Goal: Task Accomplishment & Management: Manage account settings

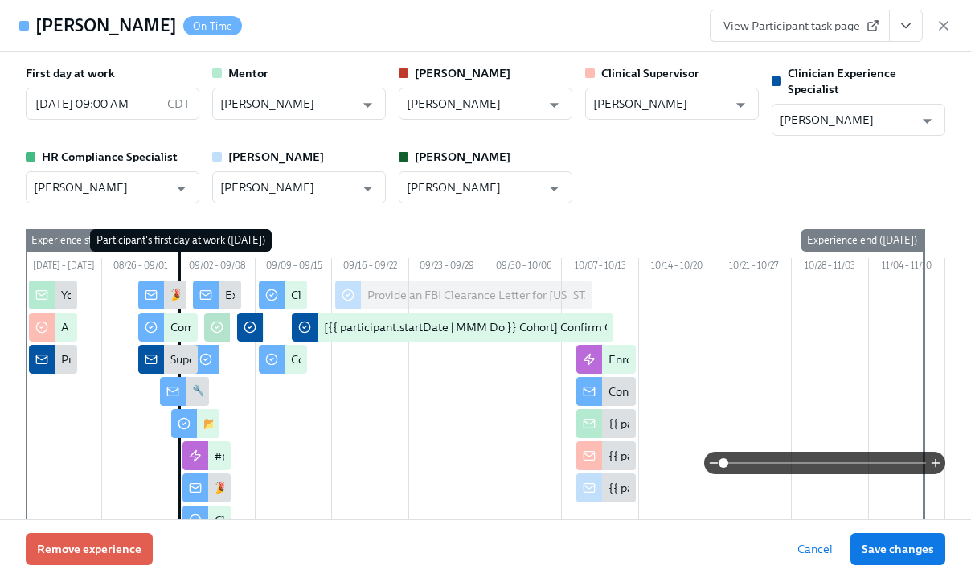
scroll to position [0, 15446]
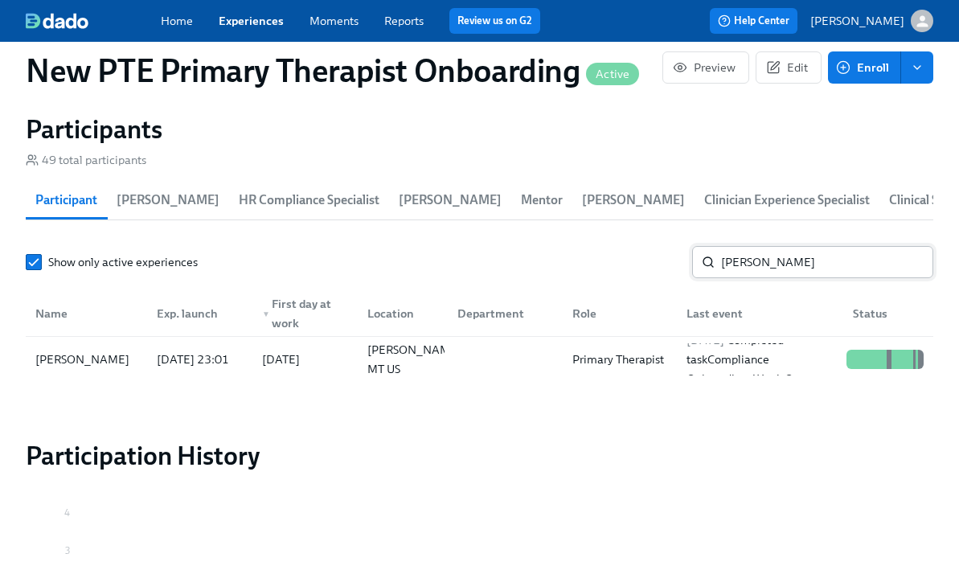
click at [791, 260] on input "[PERSON_NAME]" at bounding box center [827, 262] width 212 height 32
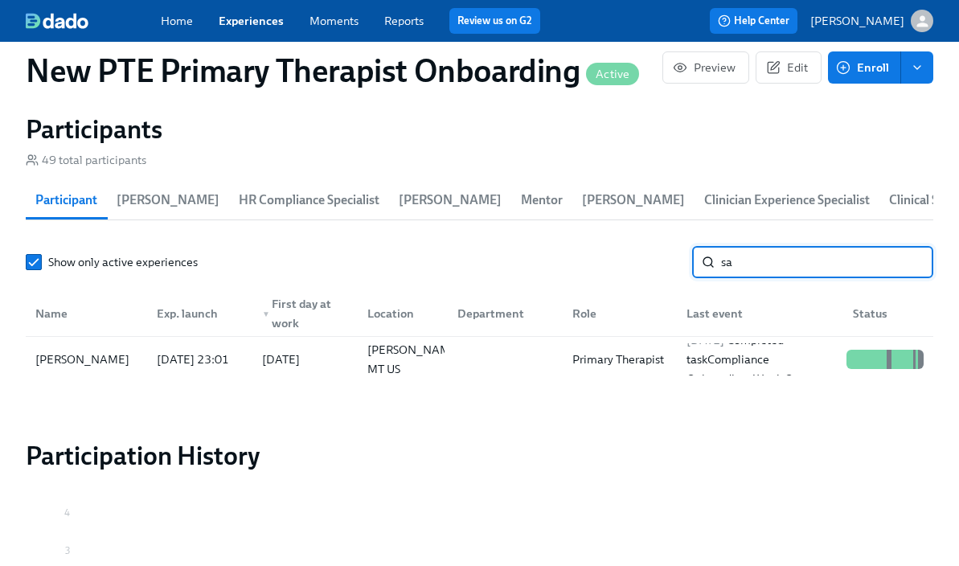
type input "s"
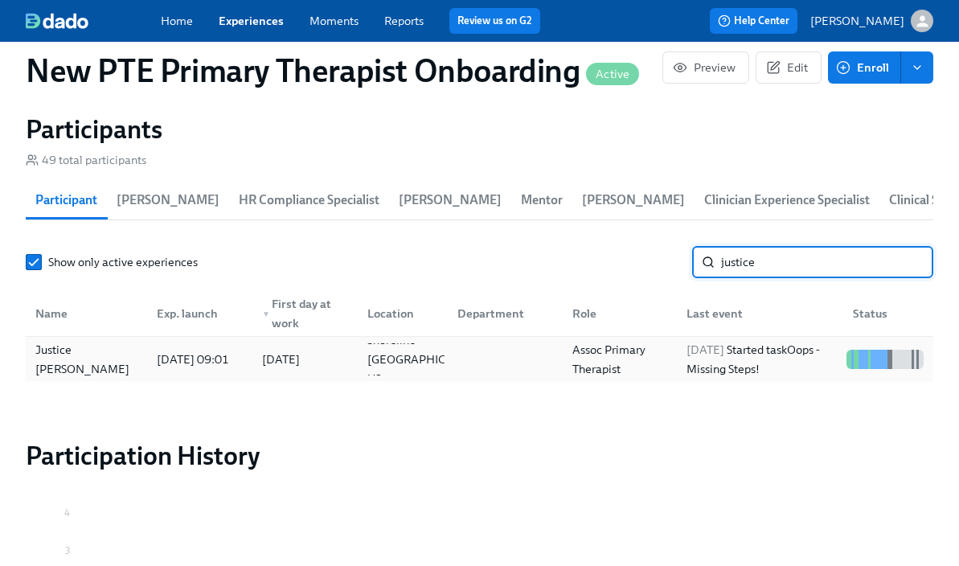
type input "justice"
click at [61, 361] on div "Justice [PERSON_NAME]" at bounding box center [86, 359] width 115 height 39
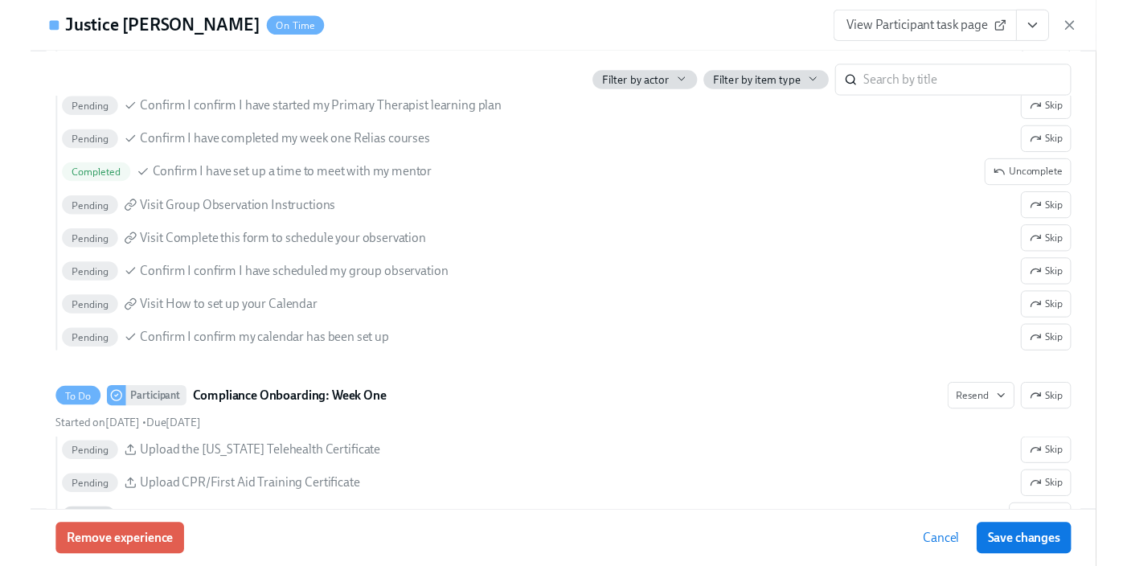
scroll to position [0, 15417]
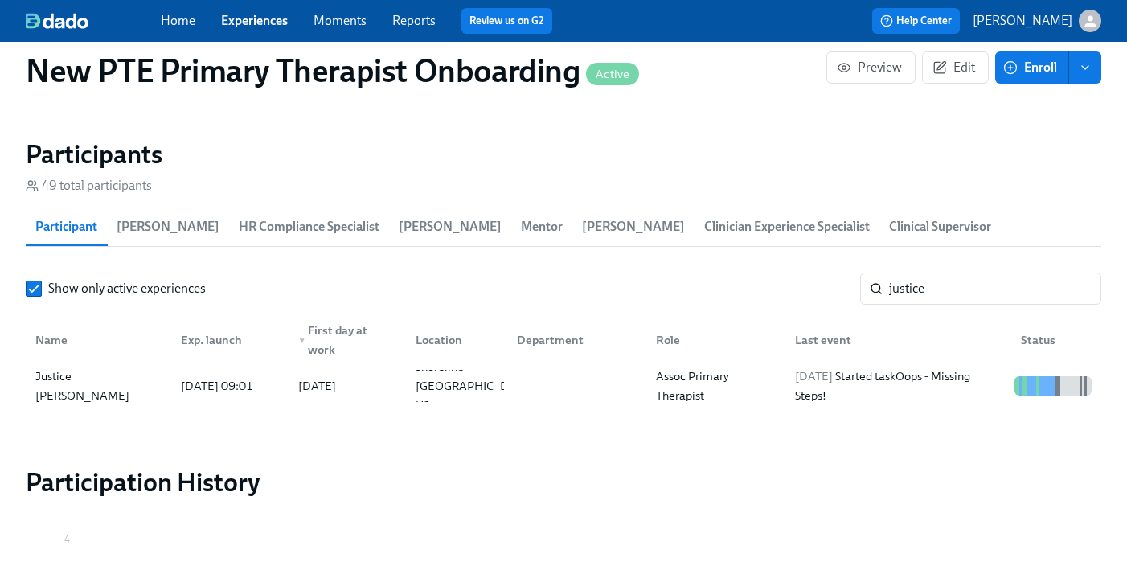
scroll to position [1425, 0]
click at [274, 23] on link "Experiences" at bounding box center [254, 20] width 67 height 15
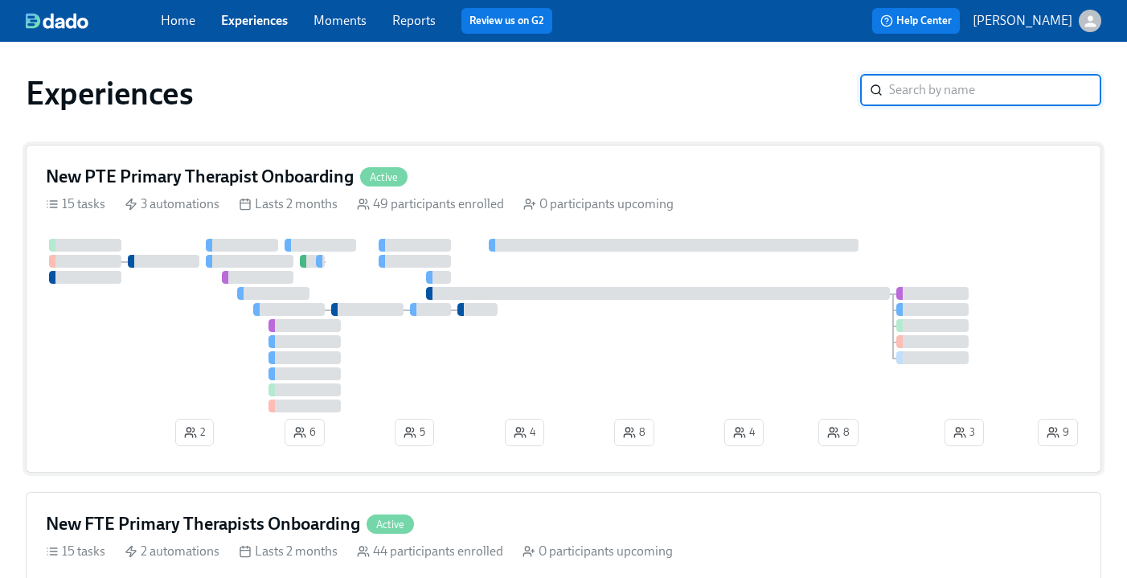
scroll to position [126, 0]
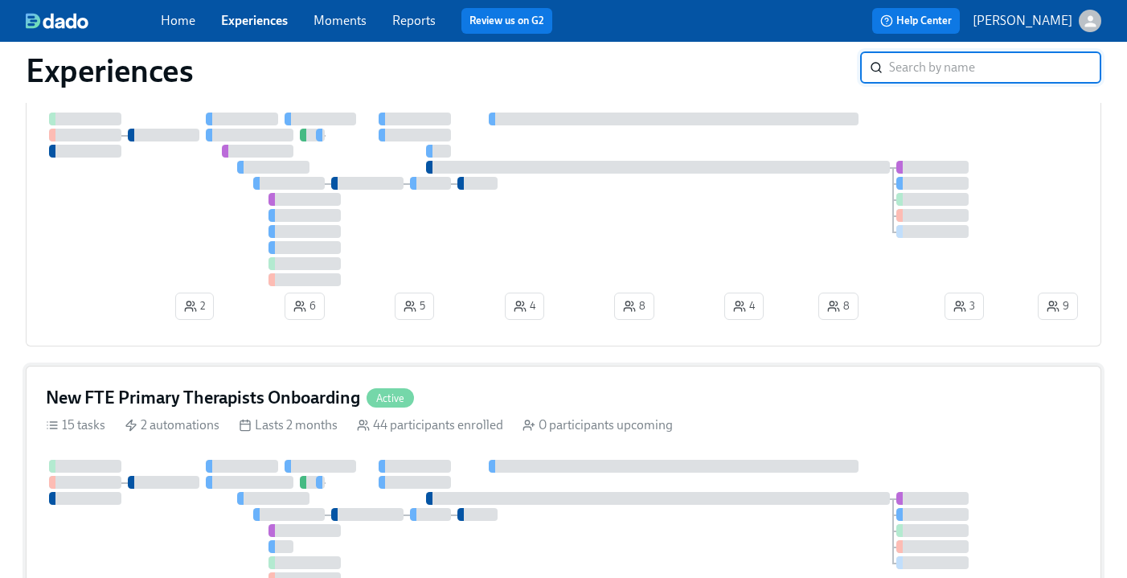
click at [499, 380] on div "New FTE Primary Therapists Onboarding Active 15 tasks 2 automations Lasts 2 mon…" at bounding box center [563, 522] width 1075 height 312
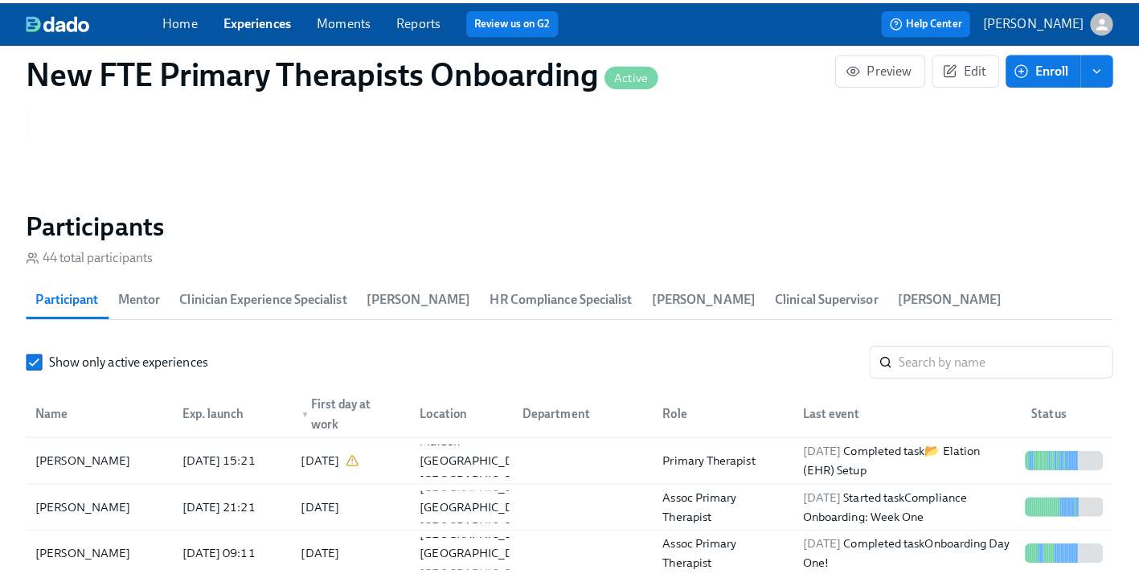
scroll to position [1346, 0]
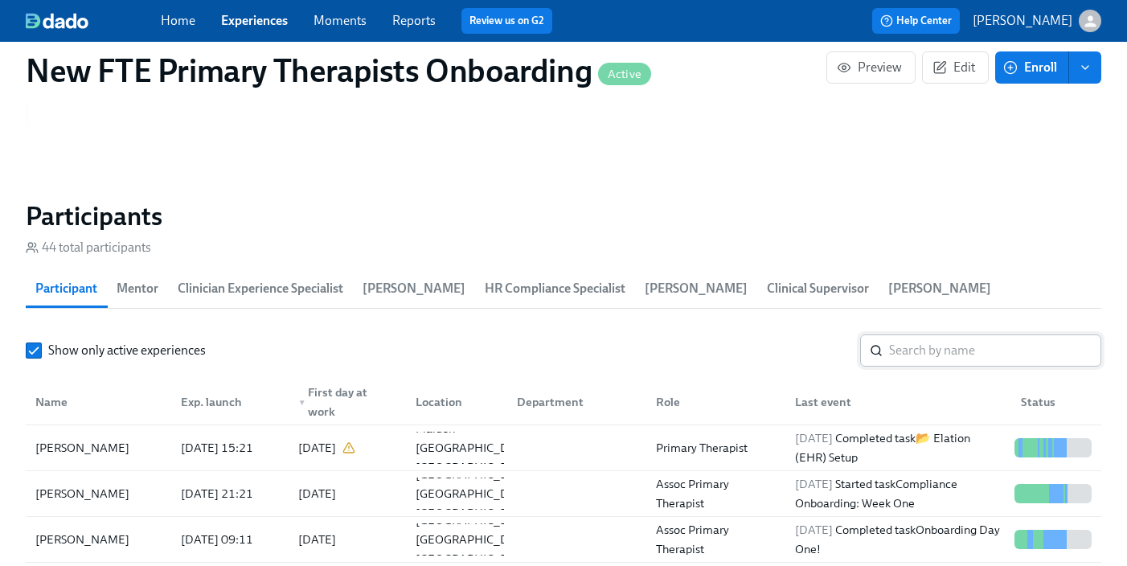
click at [930, 334] on input "search" at bounding box center [995, 350] width 212 height 32
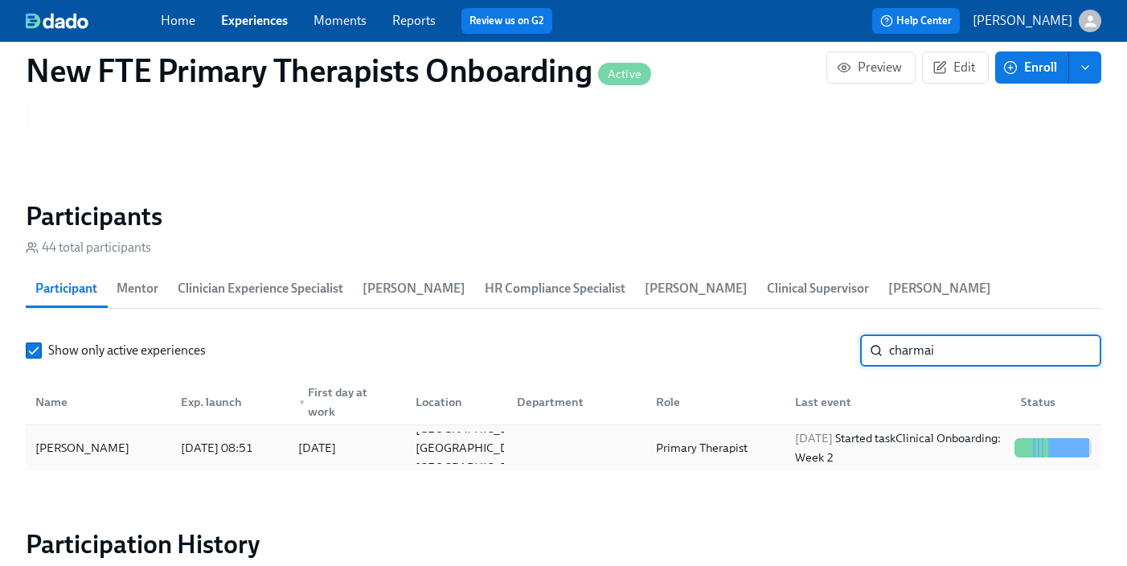
click at [136, 438] on div "[PERSON_NAME]" at bounding box center [82, 447] width 107 height 19
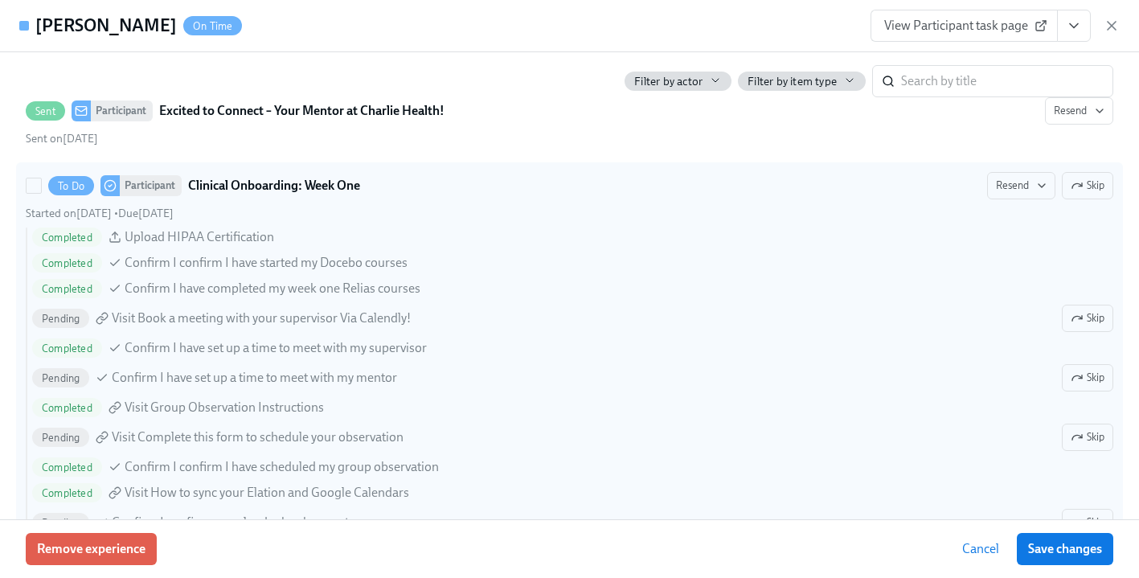
scroll to position [1896, 0]
click at [970, 326] on button "Skip" at bounding box center [1087, 317] width 51 height 27
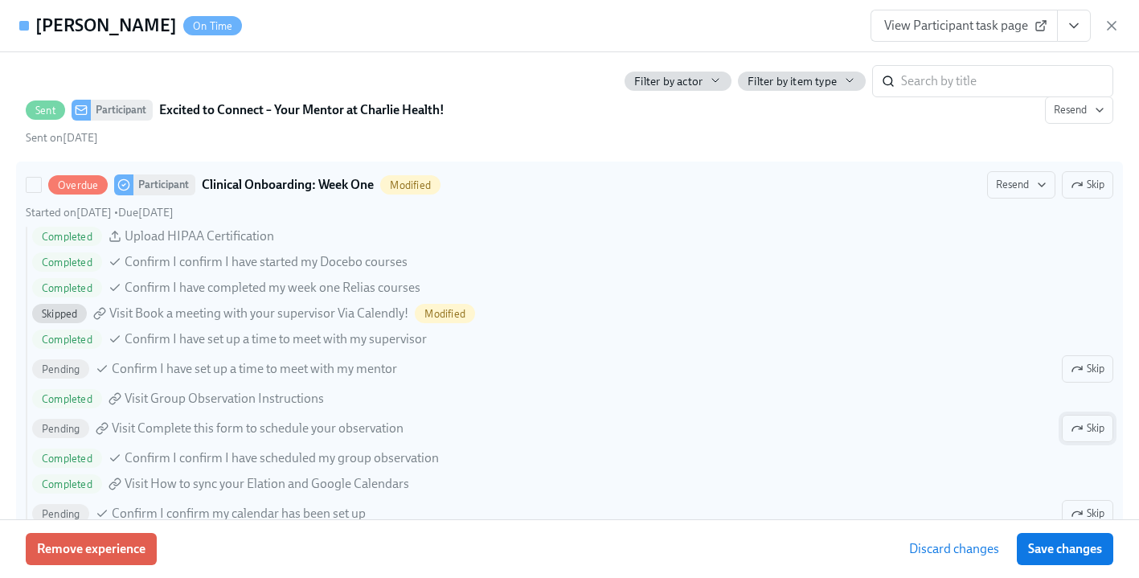
click at [970, 416] on button "Skip" at bounding box center [1087, 428] width 51 height 27
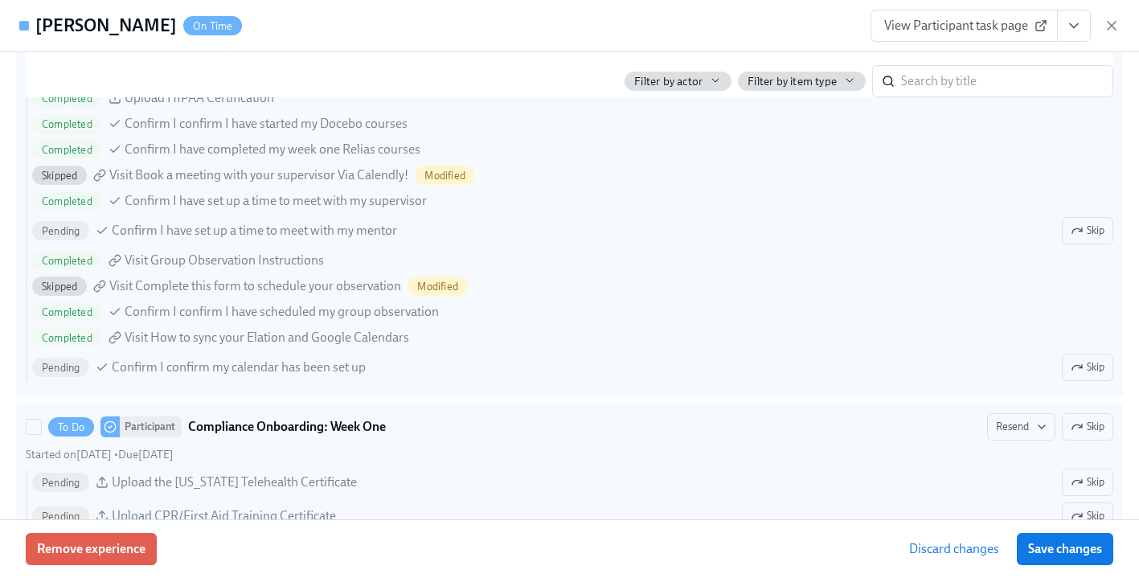
scroll to position [2035, 0]
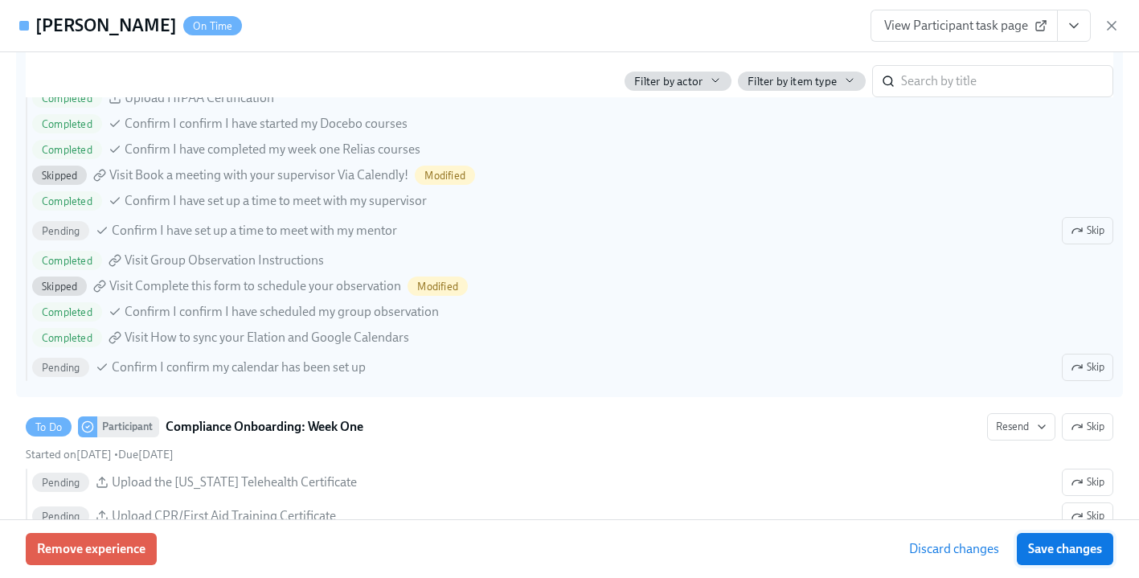
click at [970, 558] on button "Save changes" at bounding box center [1065, 549] width 96 height 32
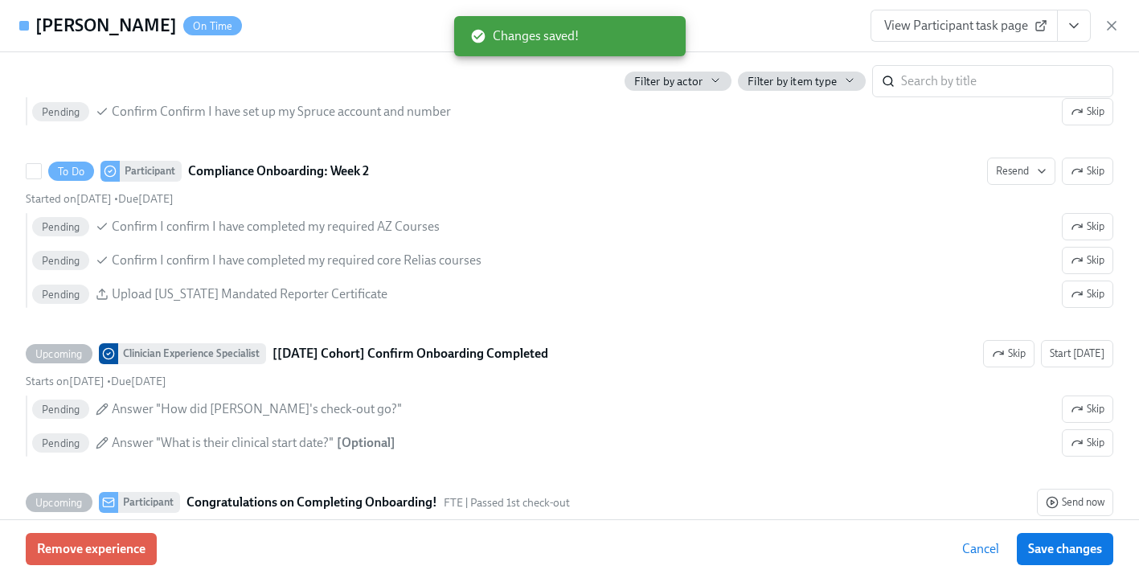
scroll to position [2718, 0]
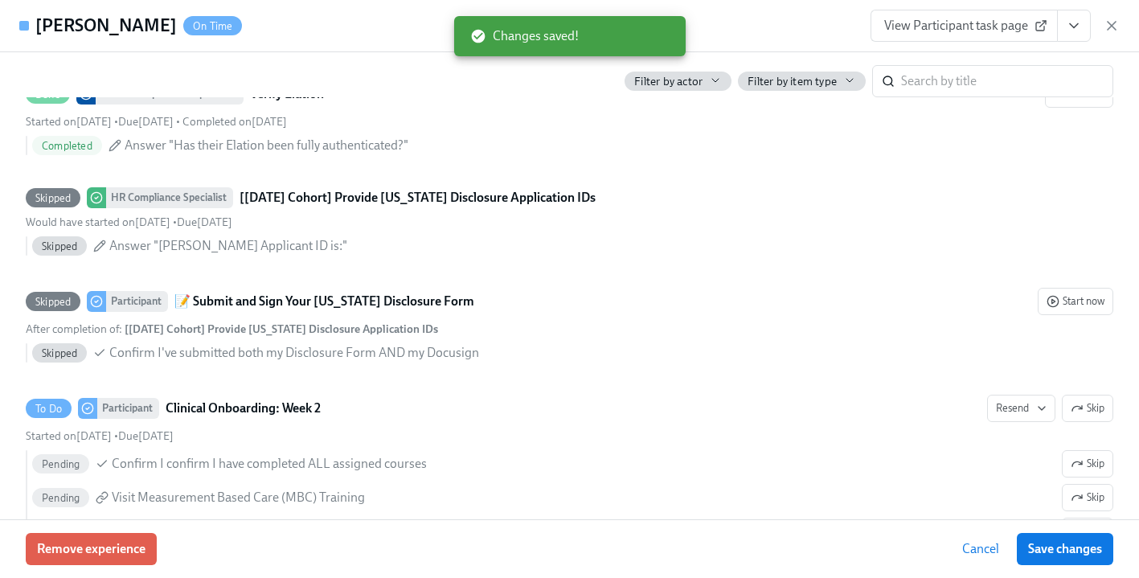
click at [935, 23] on span "View Participant task page" at bounding box center [964, 26] width 160 height 16
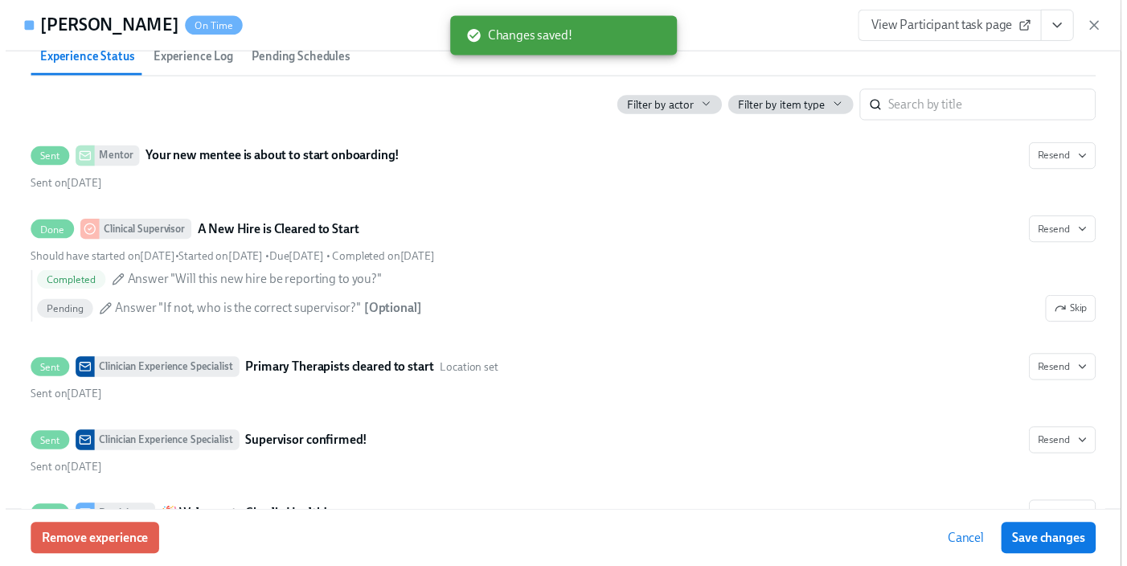
scroll to position [0, 0]
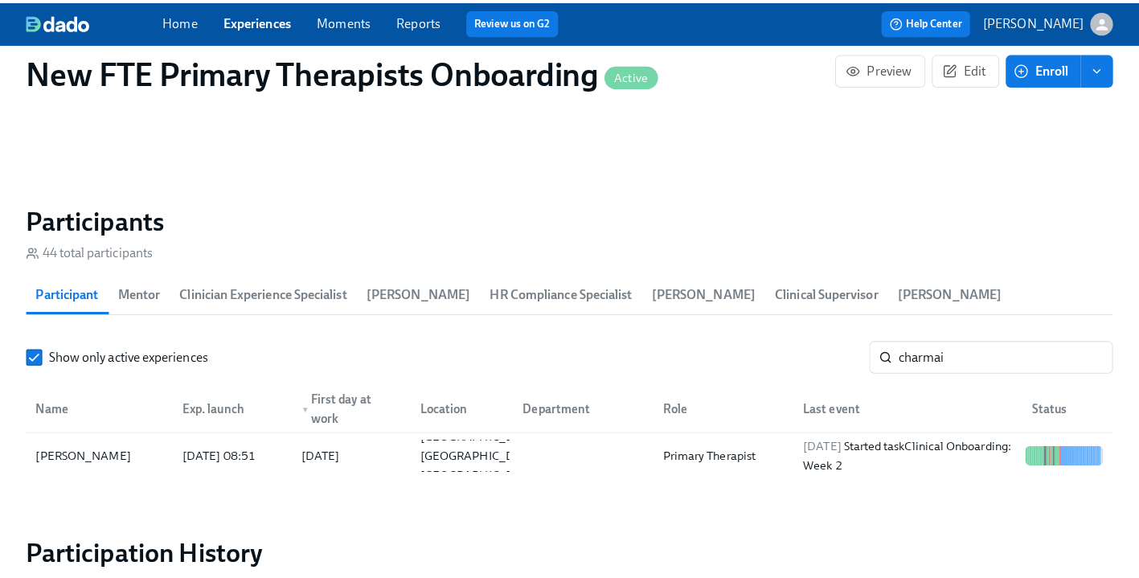
scroll to position [0, 14643]
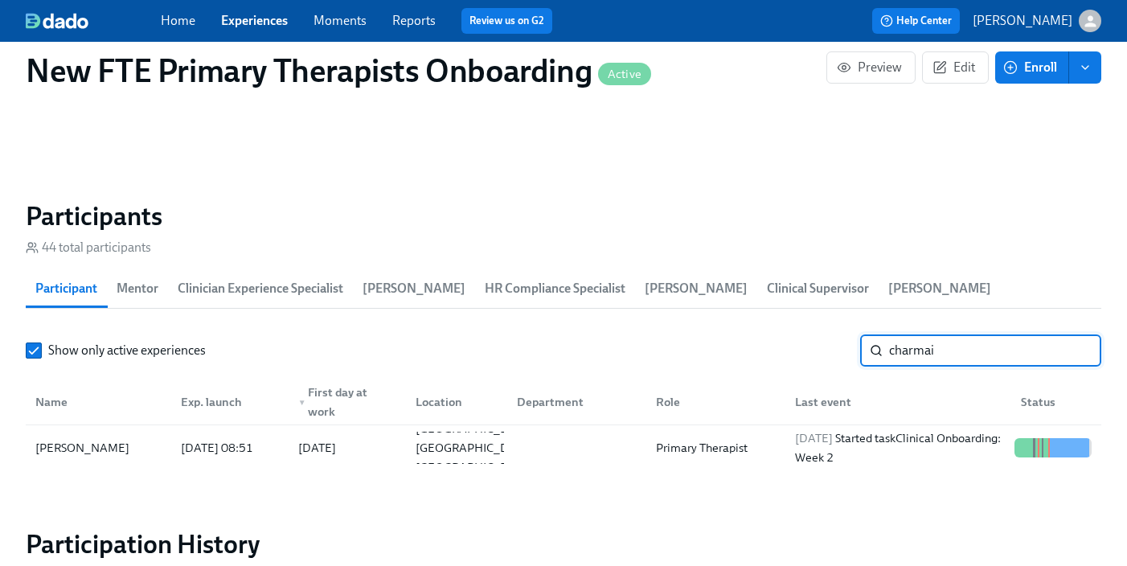
drag, startPoint x: 953, startPoint y: 309, endPoint x: 962, endPoint y: 320, distance: 13.7
click at [953, 334] on input "charmai" at bounding box center [995, 350] width 212 height 32
click at [963, 334] on input "charmai" at bounding box center [995, 350] width 212 height 32
type input "c"
click at [103, 438] on div "[PERSON_NAME]" at bounding box center [82, 447] width 107 height 19
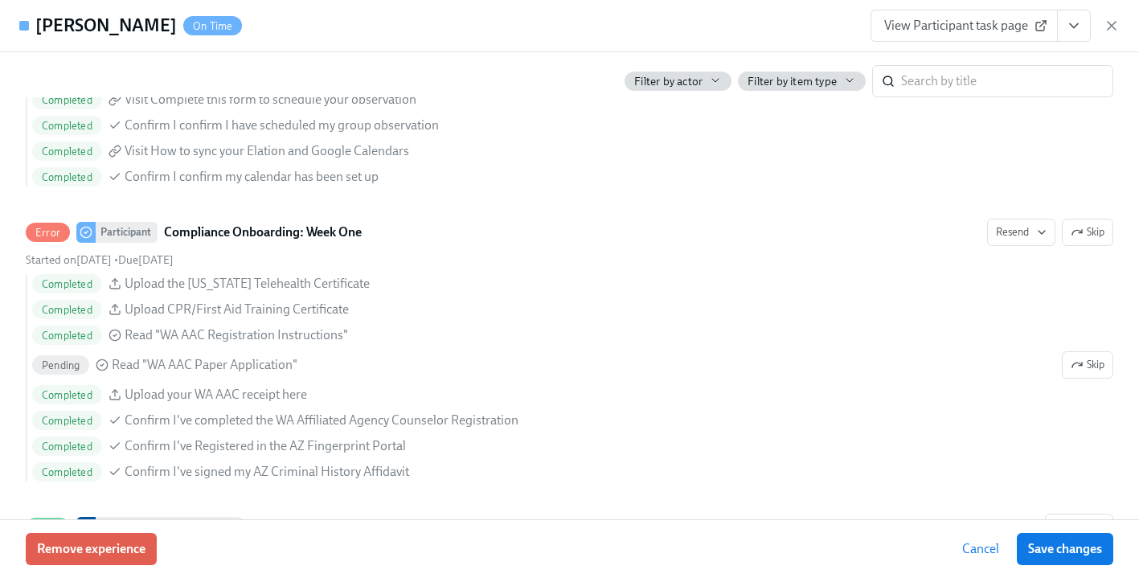
scroll to position [2218, 0]
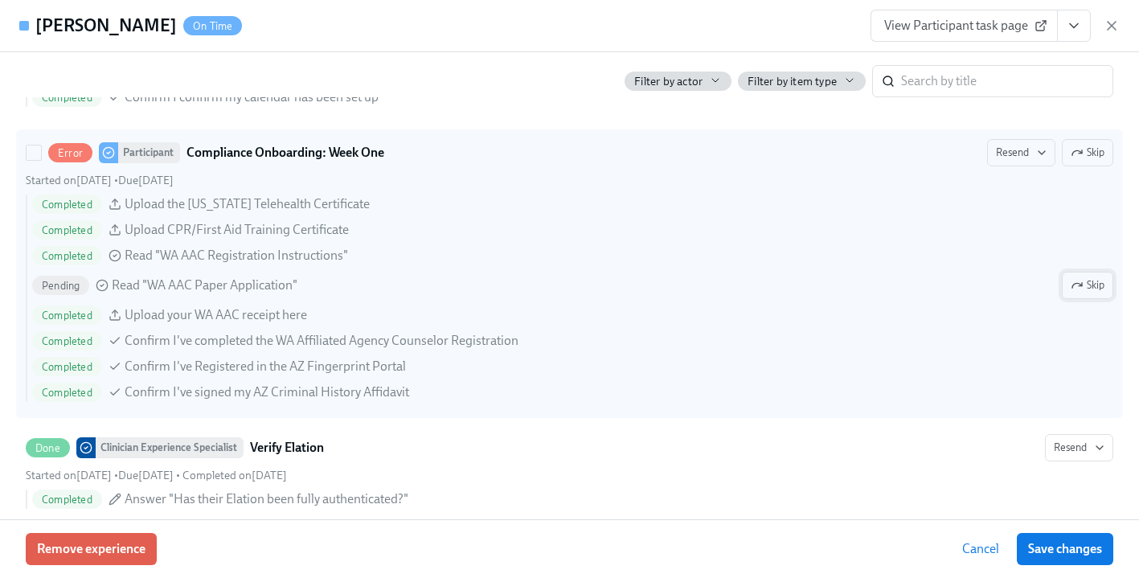
click at [970, 284] on span "Skip" at bounding box center [1087, 285] width 34 height 16
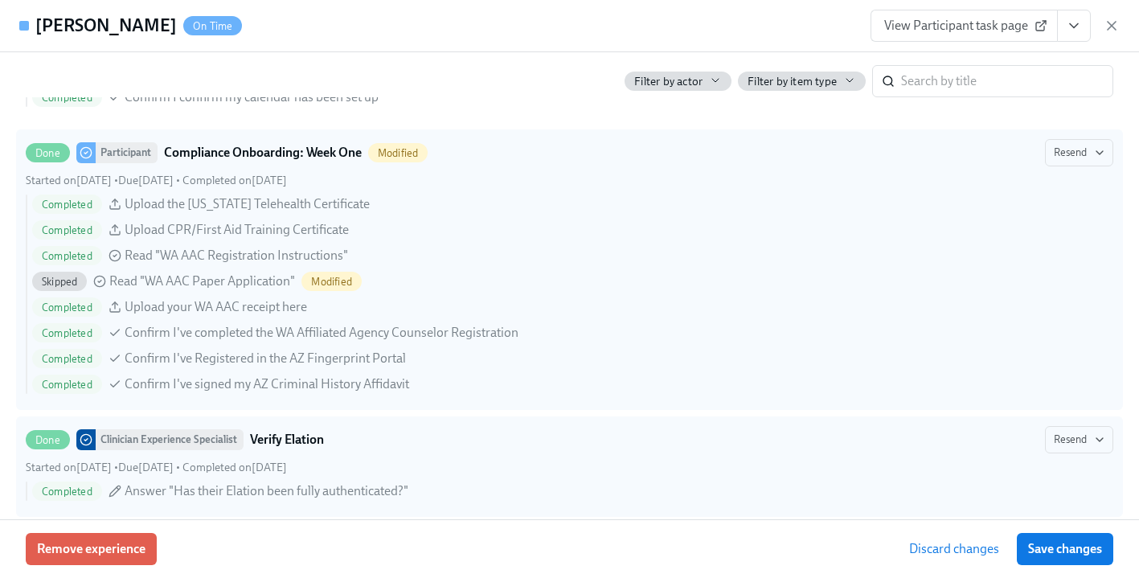
click at [970, 554] on span "Save changes" at bounding box center [1065, 549] width 74 height 16
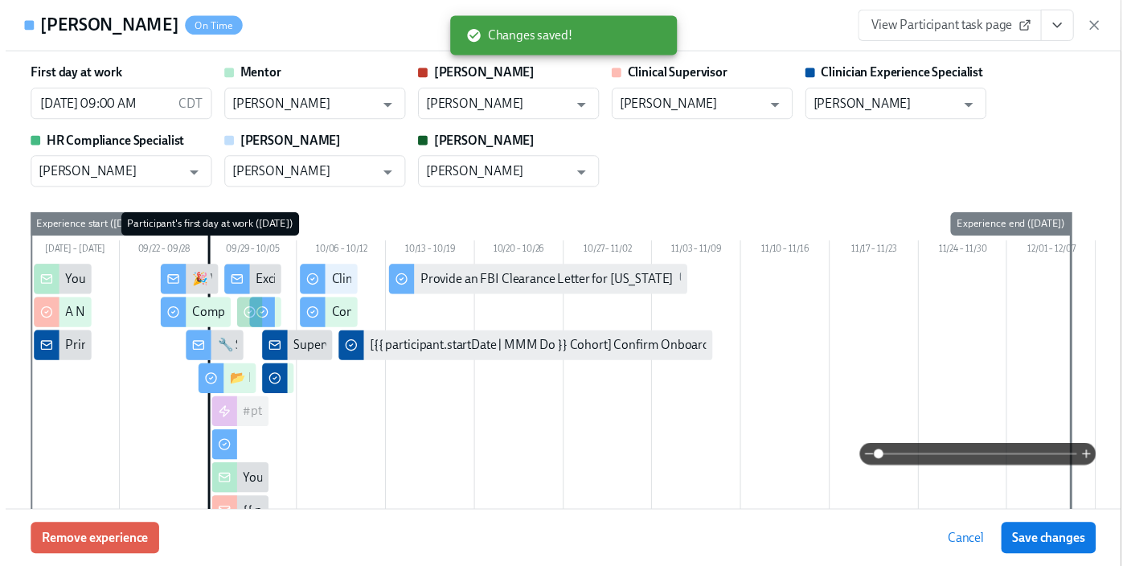
scroll to position [31, 0]
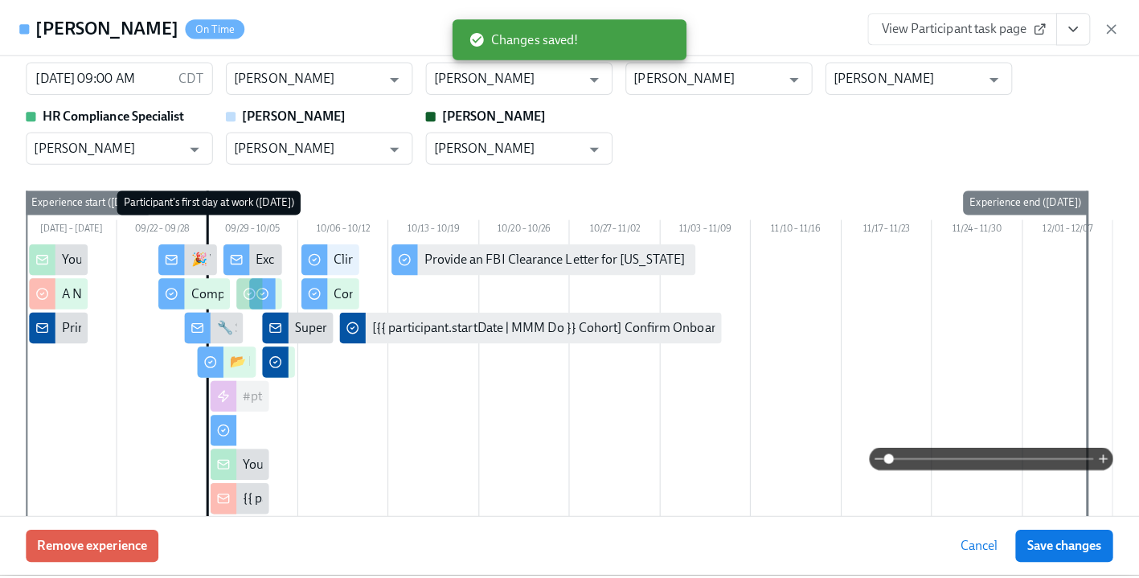
scroll to position [0, 14643]
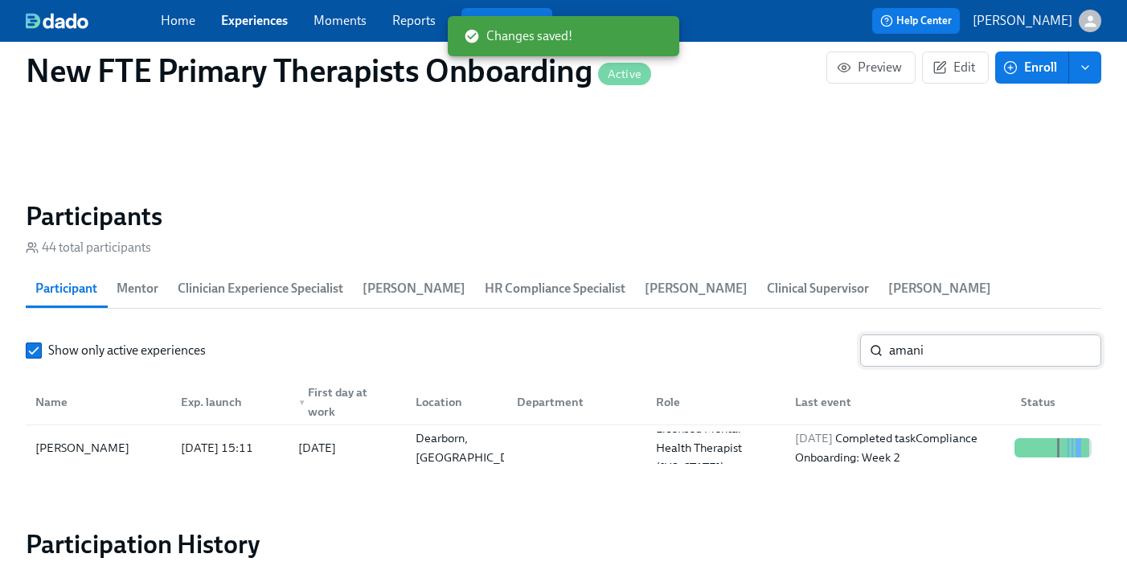
click at [970, 334] on input "amani" at bounding box center [995, 350] width 212 height 32
type input "a"
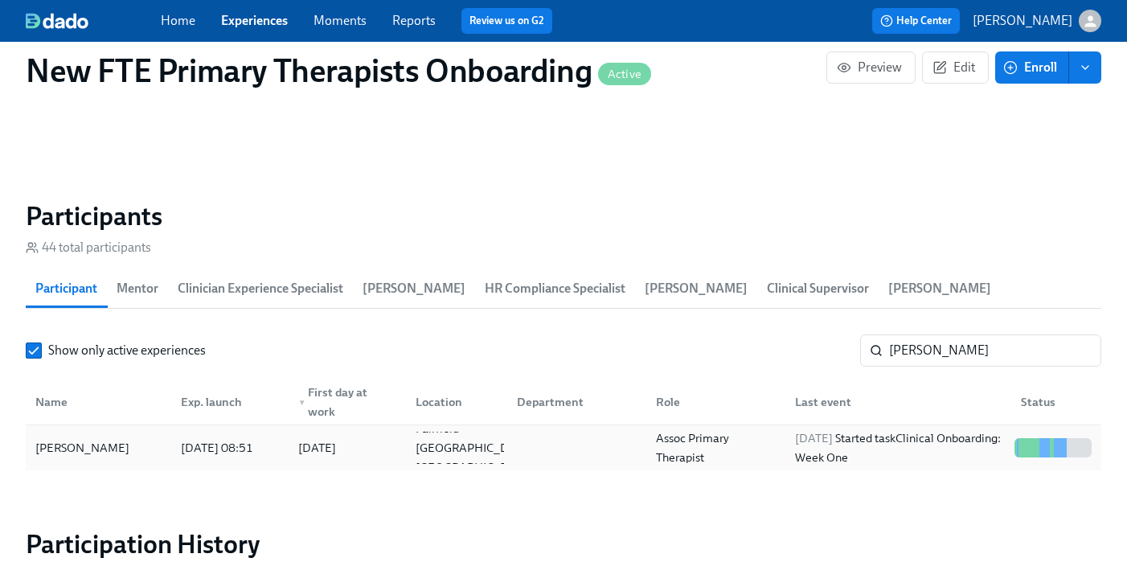
click at [86, 432] on div "[PERSON_NAME]" at bounding box center [98, 448] width 139 height 32
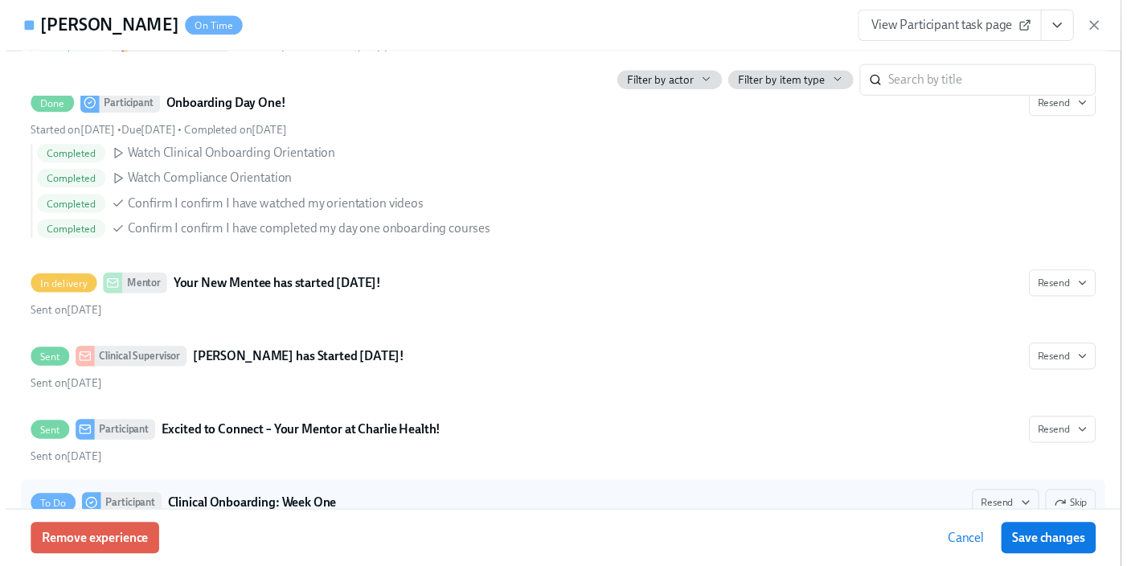
scroll to position [1877, 0]
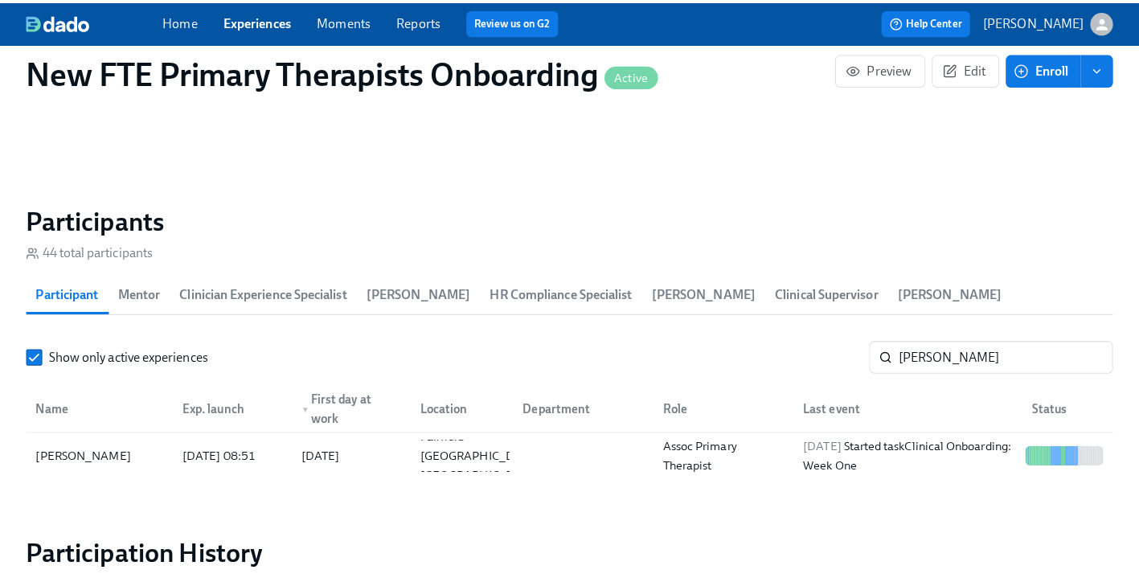
scroll to position [0, 14643]
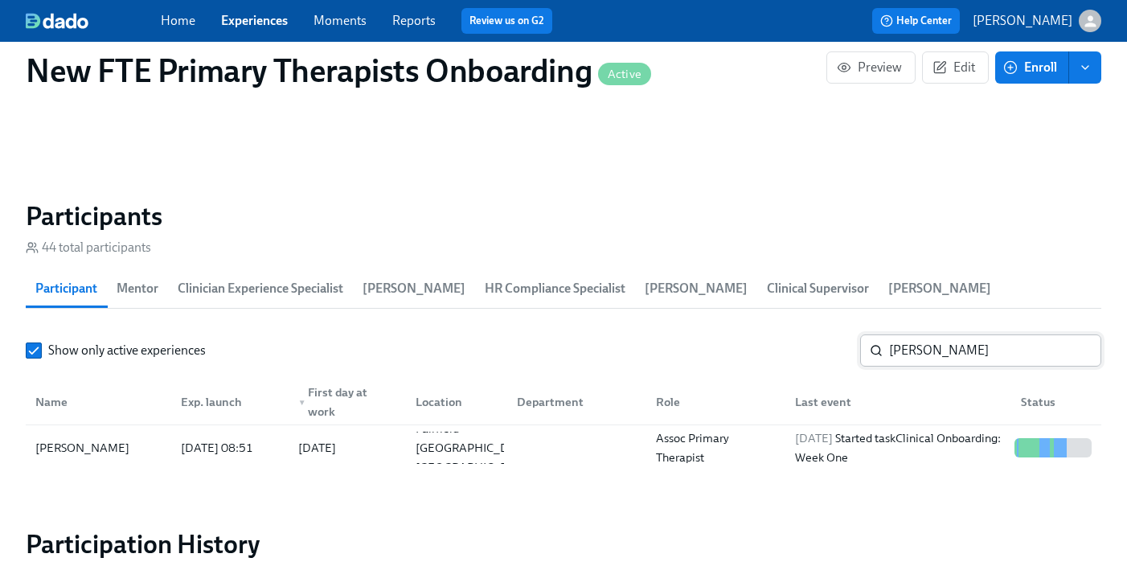
click at [970, 334] on input "[PERSON_NAME]" at bounding box center [995, 350] width 212 height 32
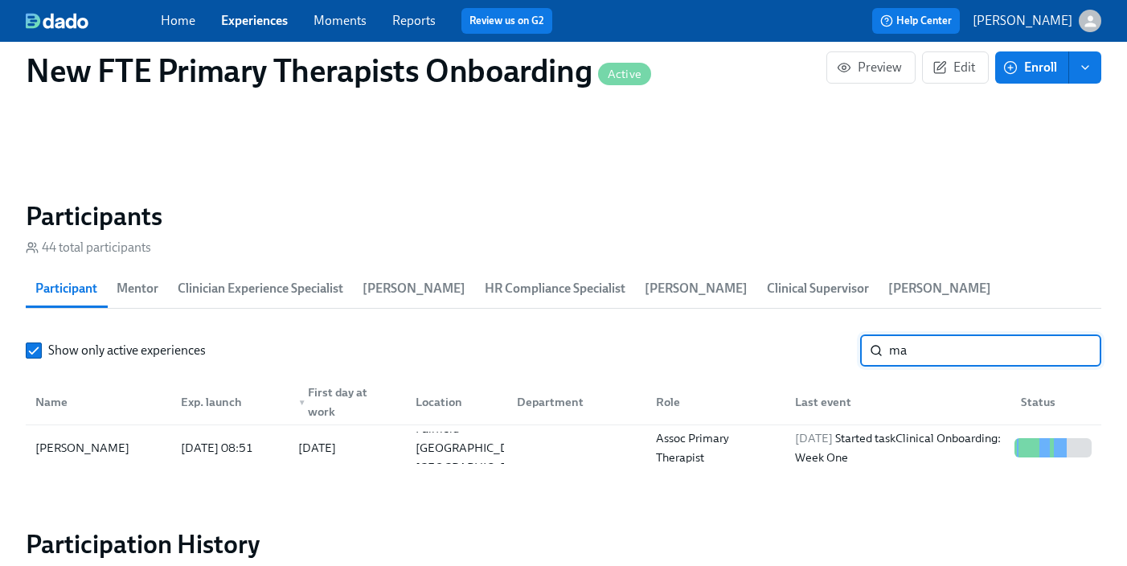
type input "m"
click at [133, 432] on div "[PERSON_NAME]" at bounding box center [98, 448] width 139 height 32
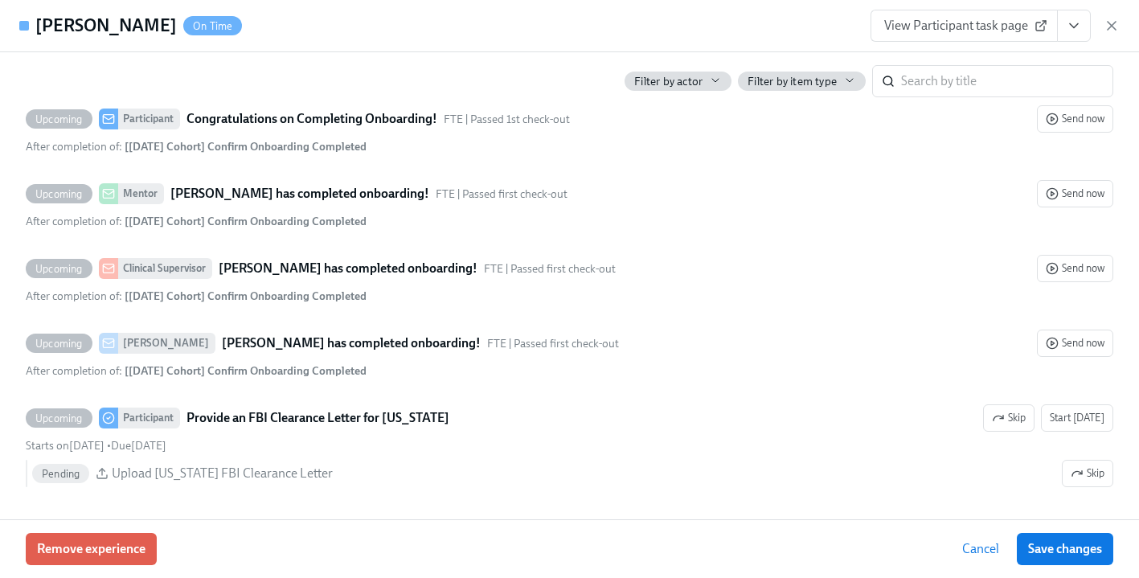
scroll to position [4127, 0]
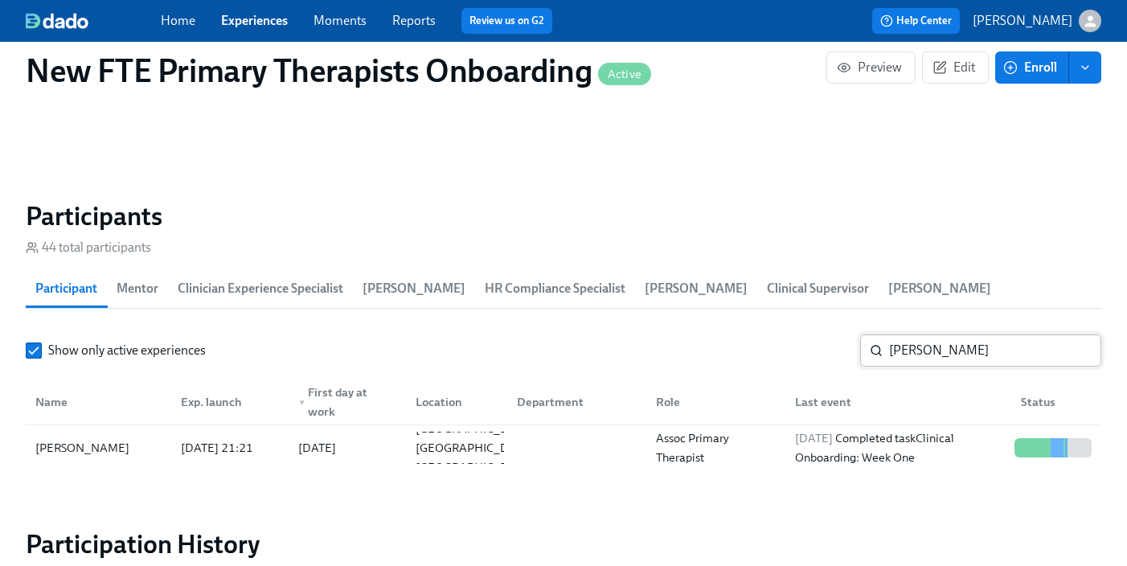
click at [969, 334] on input "[PERSON_NAME]" at bounding box center [995, 350] width 212 height 32
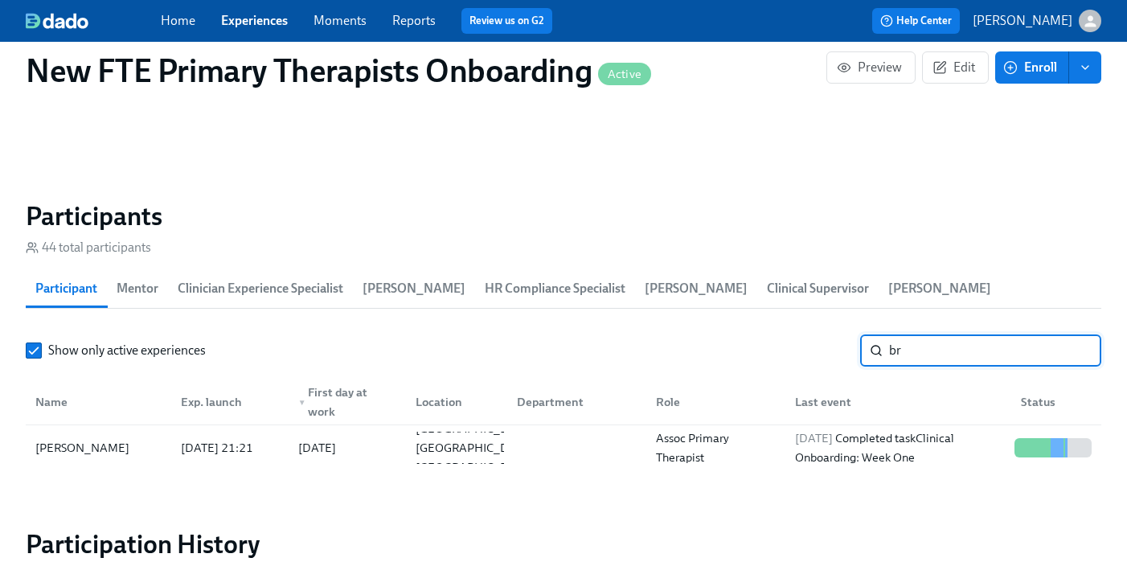
type input "b"
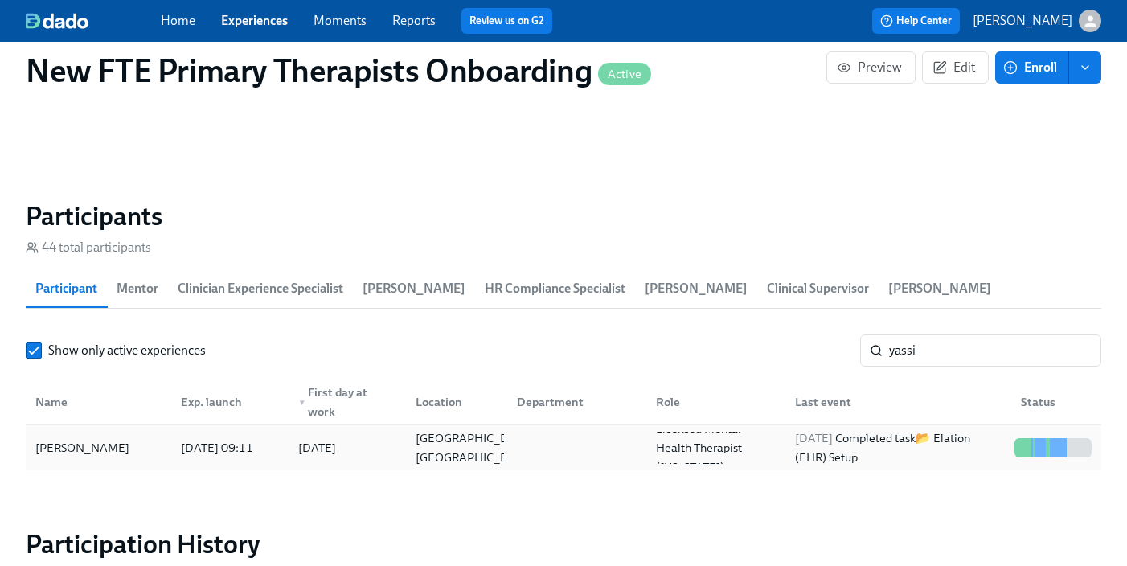
click at [124, 432] on div "[PERSON_NAME]" at bounding box center [98, 448] width 139 height 32
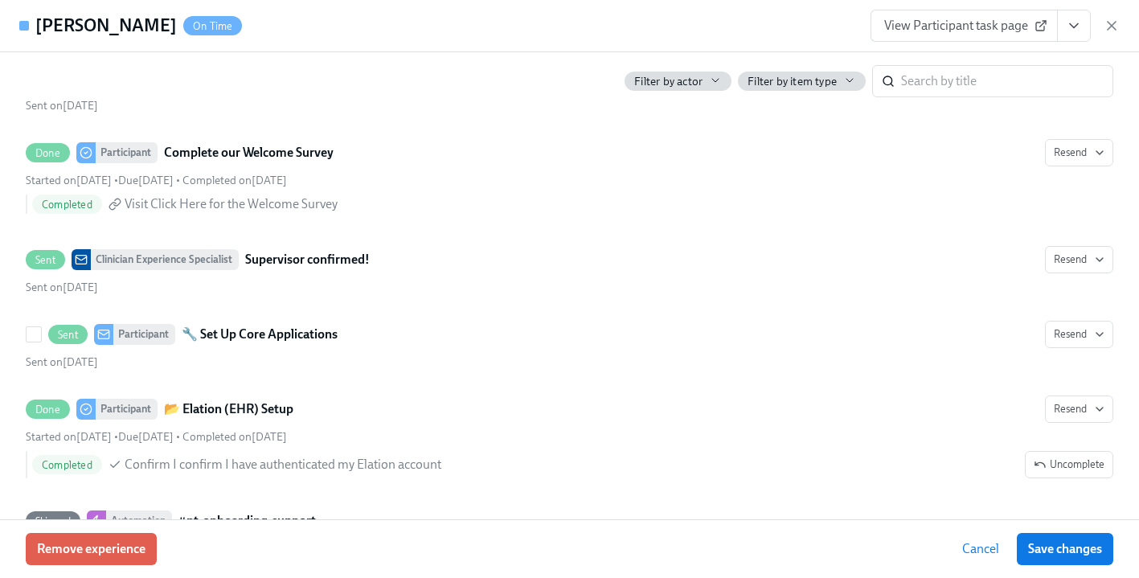
scroll to position [1065, 0]
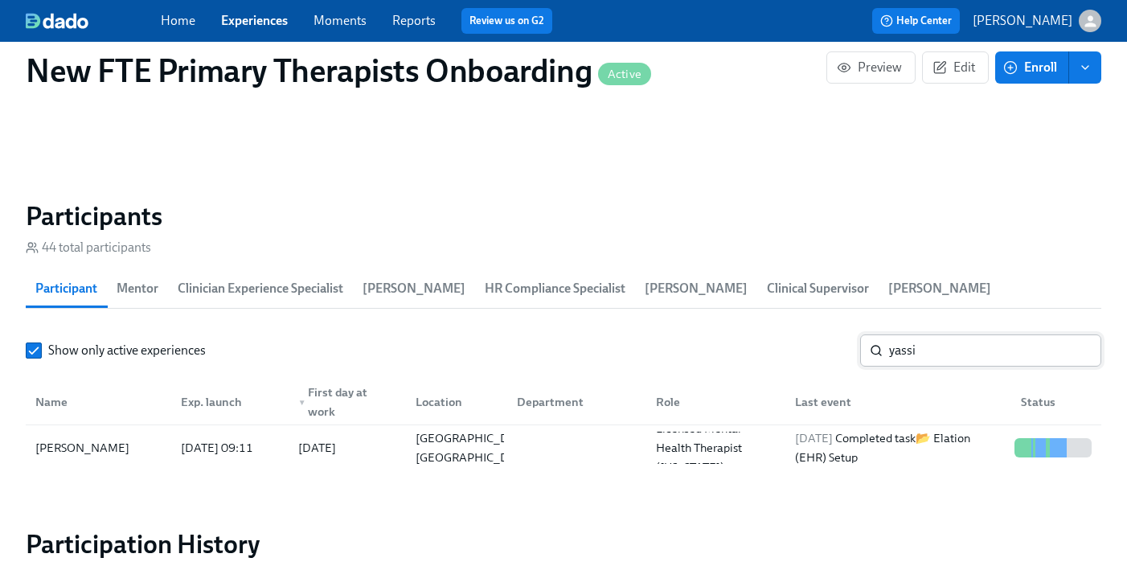
click at [949, 334] on input "yassi" at bounding box center [995, 350] width 212 height 32
type input "y"
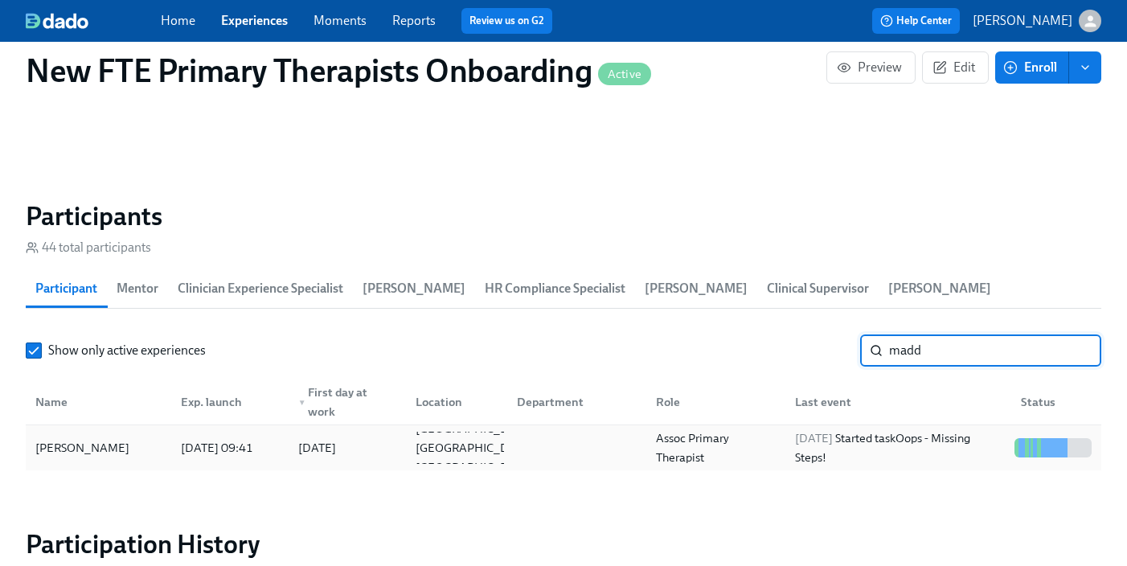
click at [83, 438] on div "[PERSON_NAME]" at bounding box center [82, 447] width 107 height 19
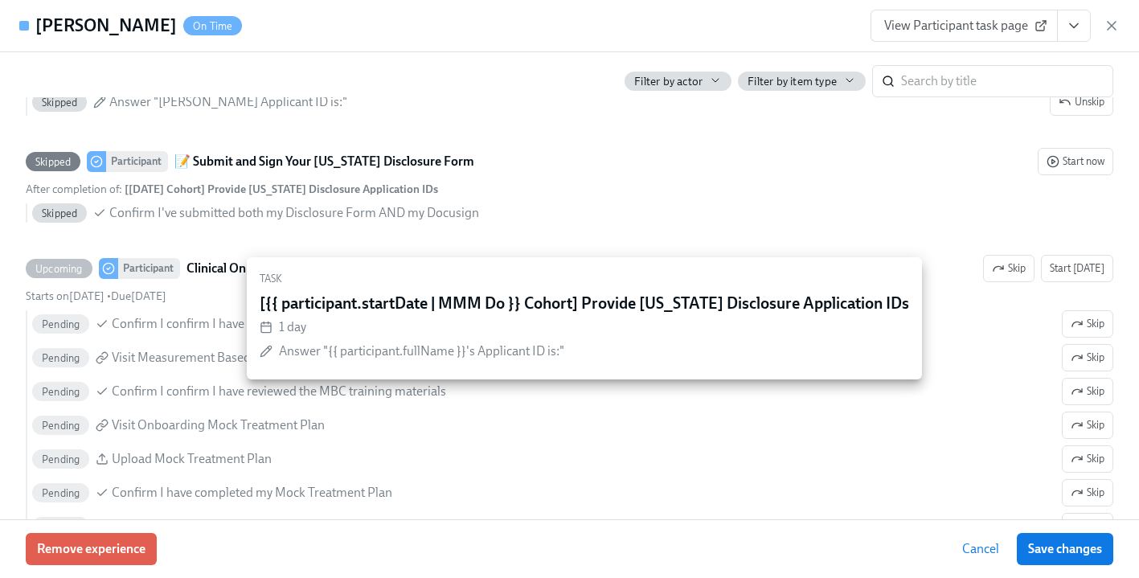
scroll to position [3506, 0]
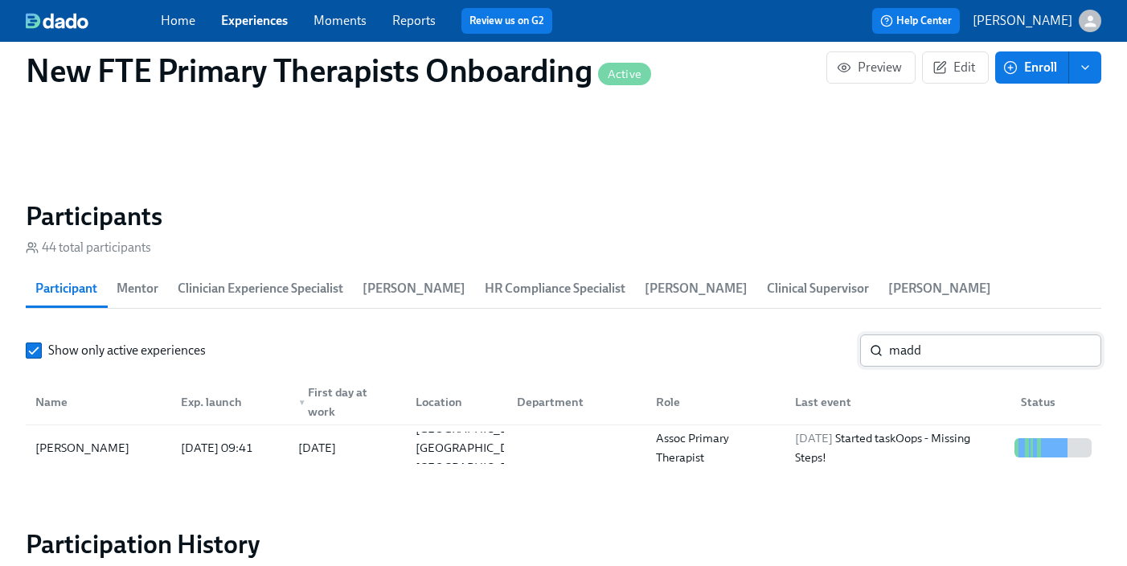
click at [970, 334] on input "madd" at bounding box center [995, 350] width 212 height 32
type input "m"
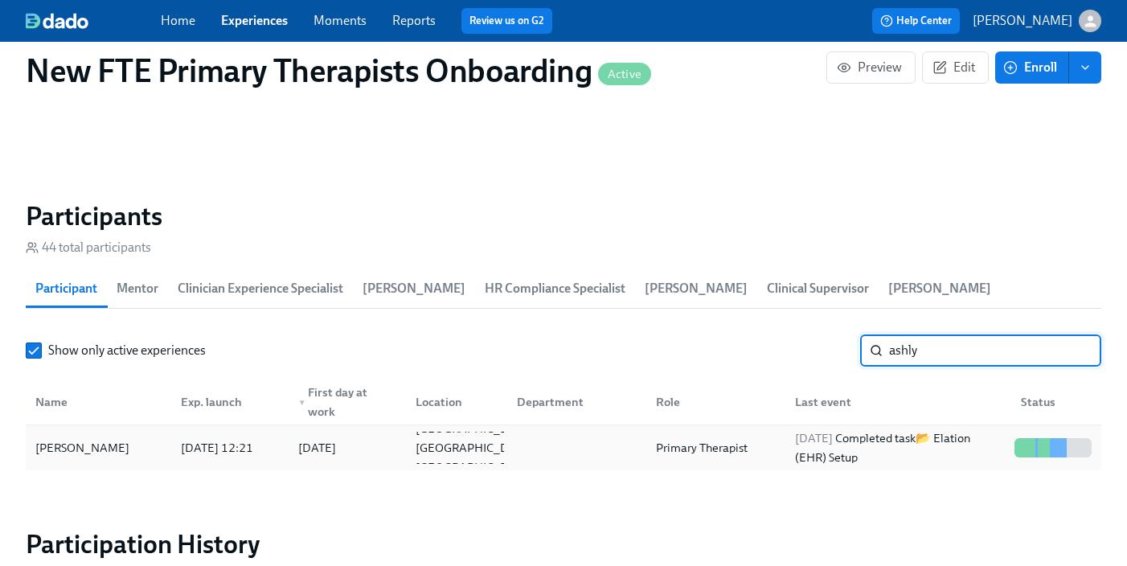
click at [107, 438] on div "[PERSON_NAME]" at bounding box center [82, 447] width 107 height 19
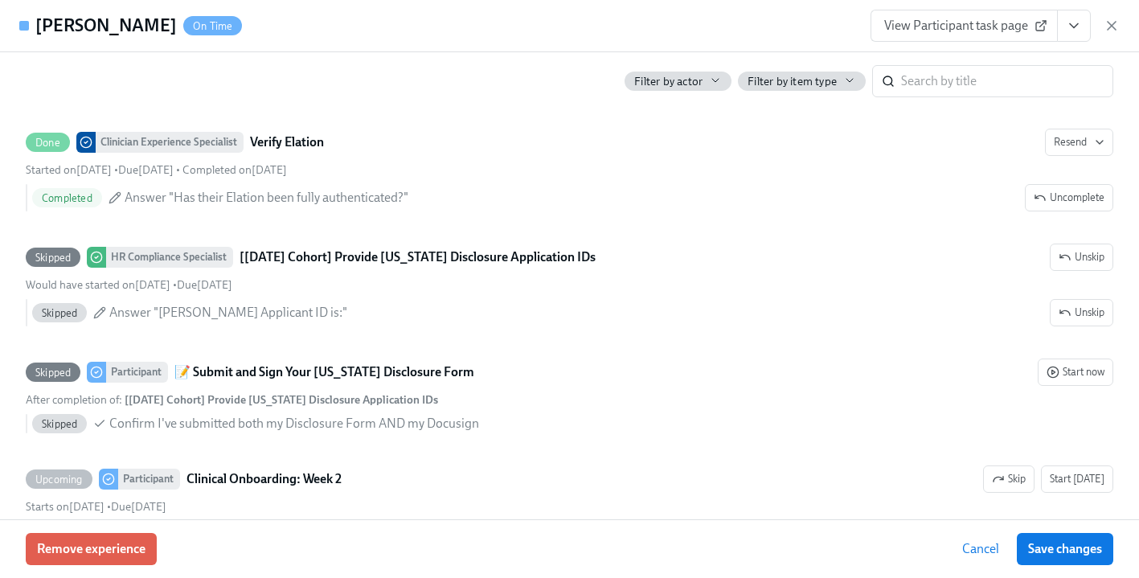
scroll to position [2835, 0]
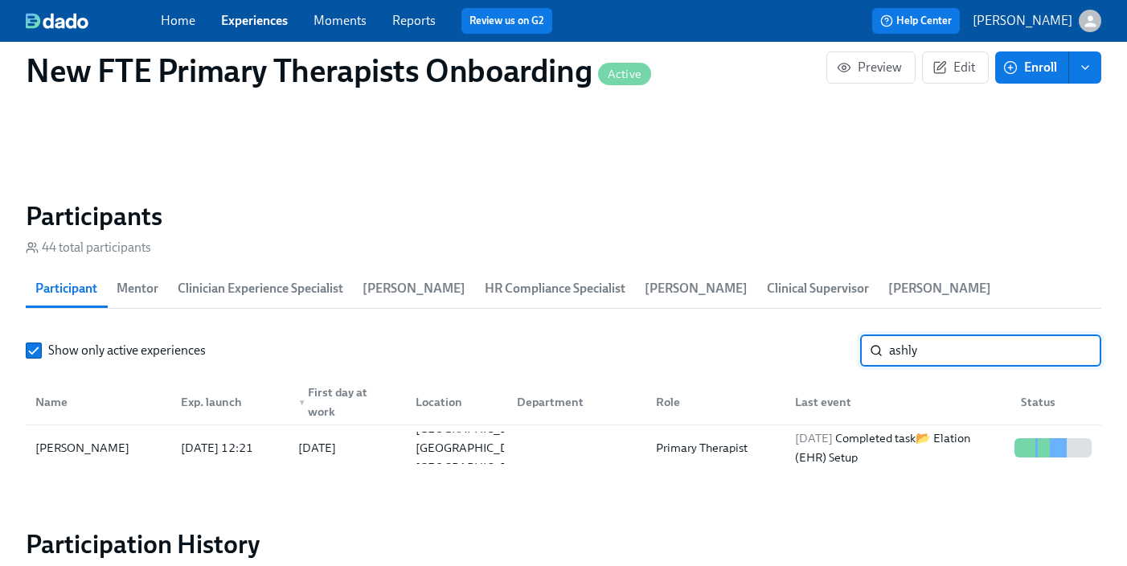
click at [970, 338] on input "ashly" at bounding box center [995, 350] width 212 height 32
type input "a"
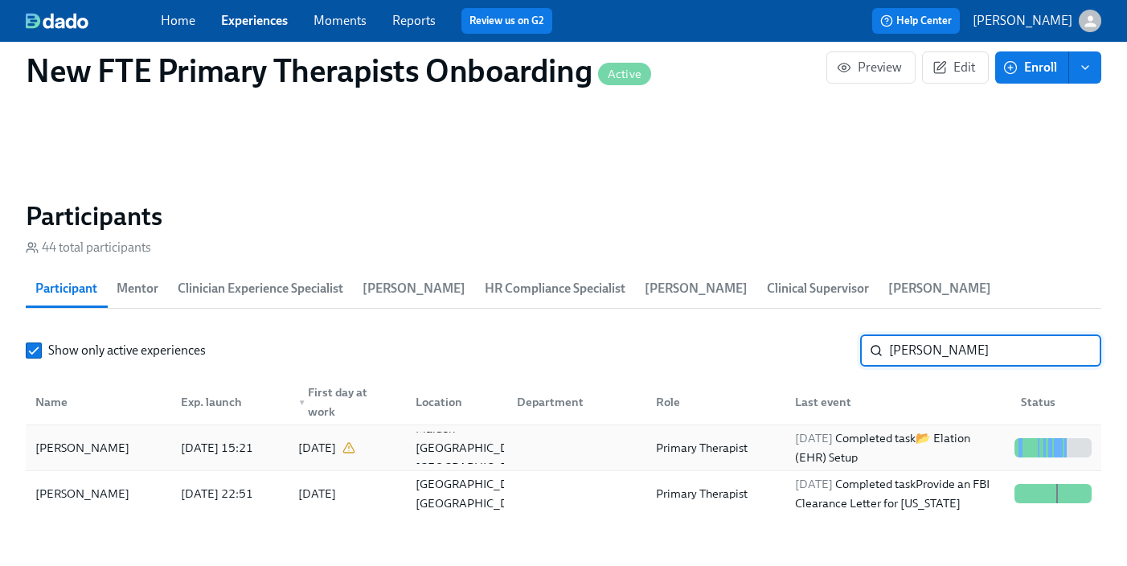
click at [74, 438] on div "[PERSON_NAME]" at bounding box center [82, 447] width 107 height 19
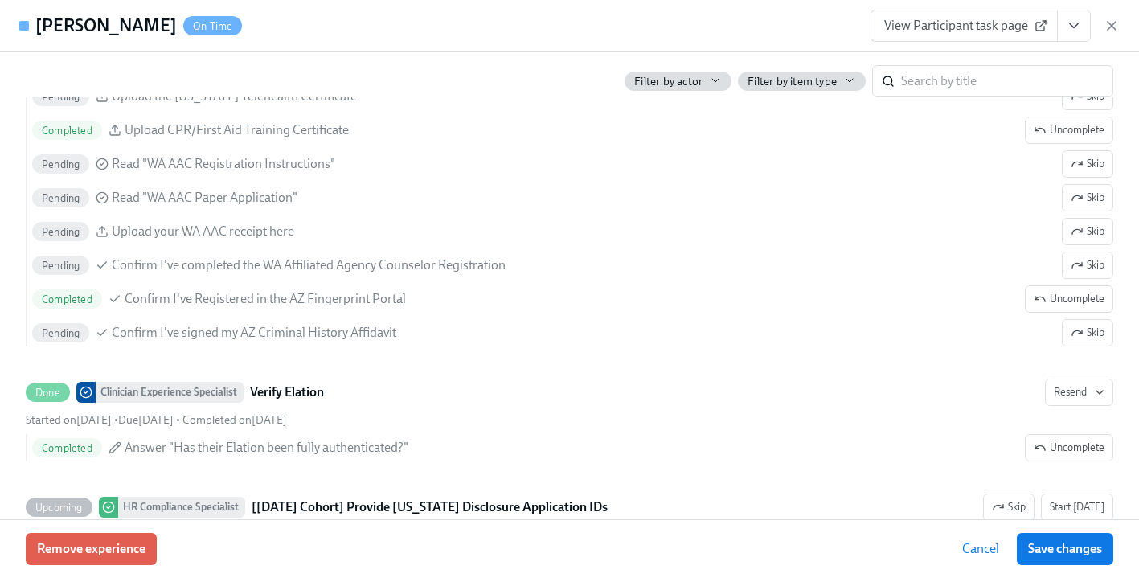
scroll to position [2593, 0]
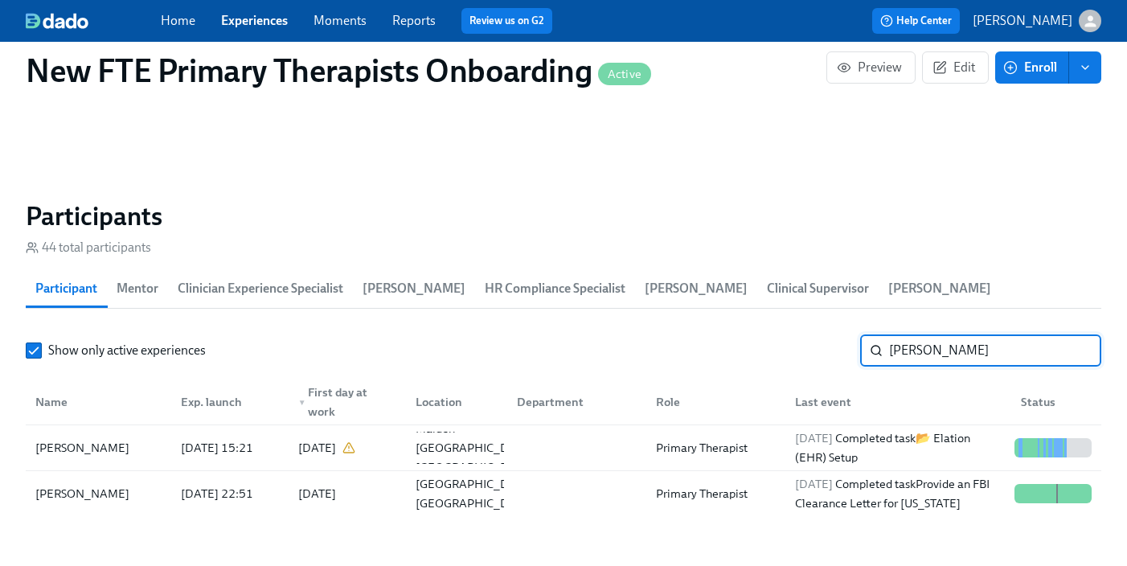
click at [970, 334] on input "[PERSON_NAME]" at bounding box center [995, 350] width 212 height 32
type input "a"
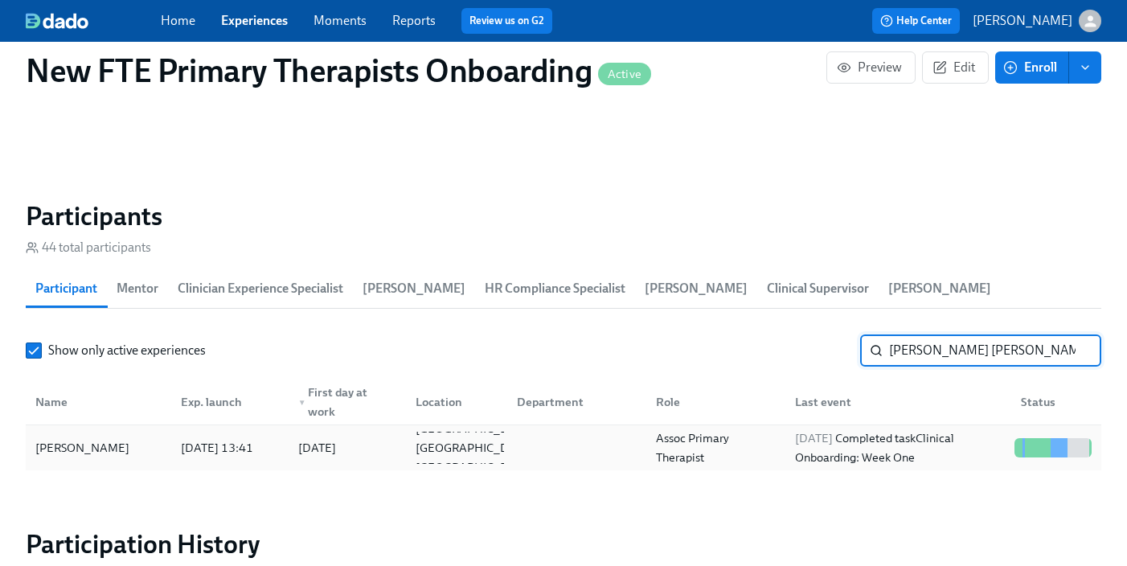
click at [97, 438] on div "[PERSON_NAME]" at bounding box center [82, 447] width 107 height 19
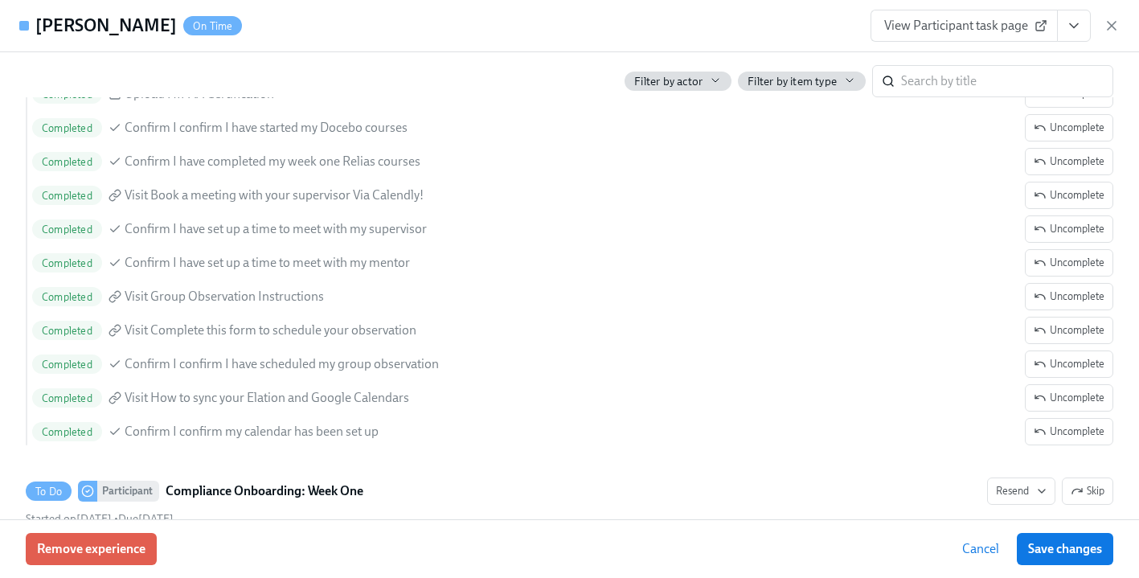
scroll to position [2256, 0]
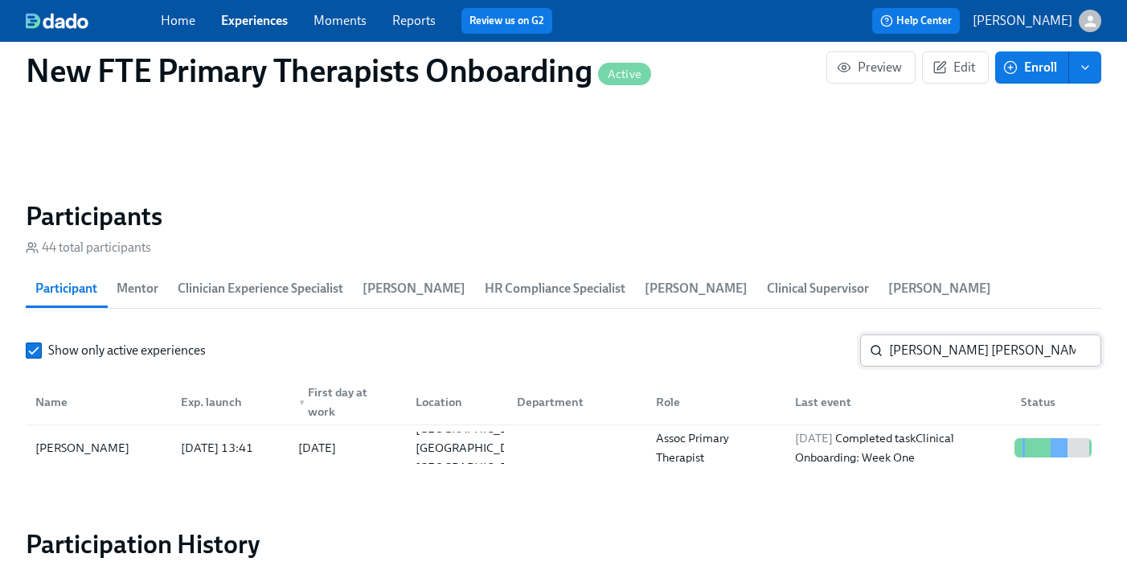
click at [960, 334] on input "[PERSON_NAME] [PERSON_NAME]" at bounding box center [995, 350] width 212 height 32
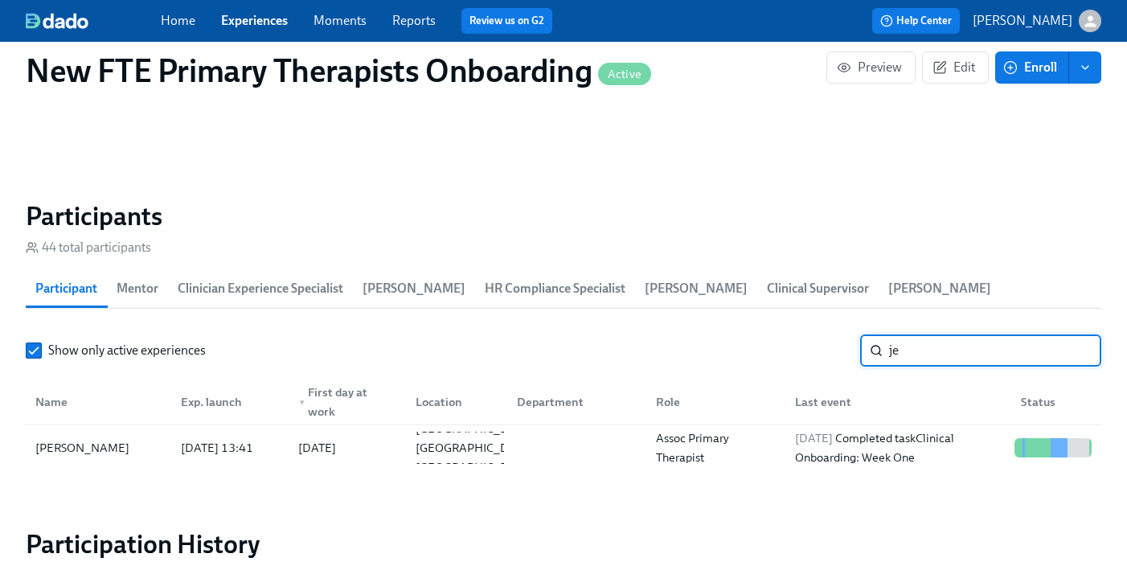
type input "j"
type input "[PERSON_NAME] le"
click at [36, 432] on div "[PERSON_NAME]" at bounding box center [98, 448] width 139 height 32
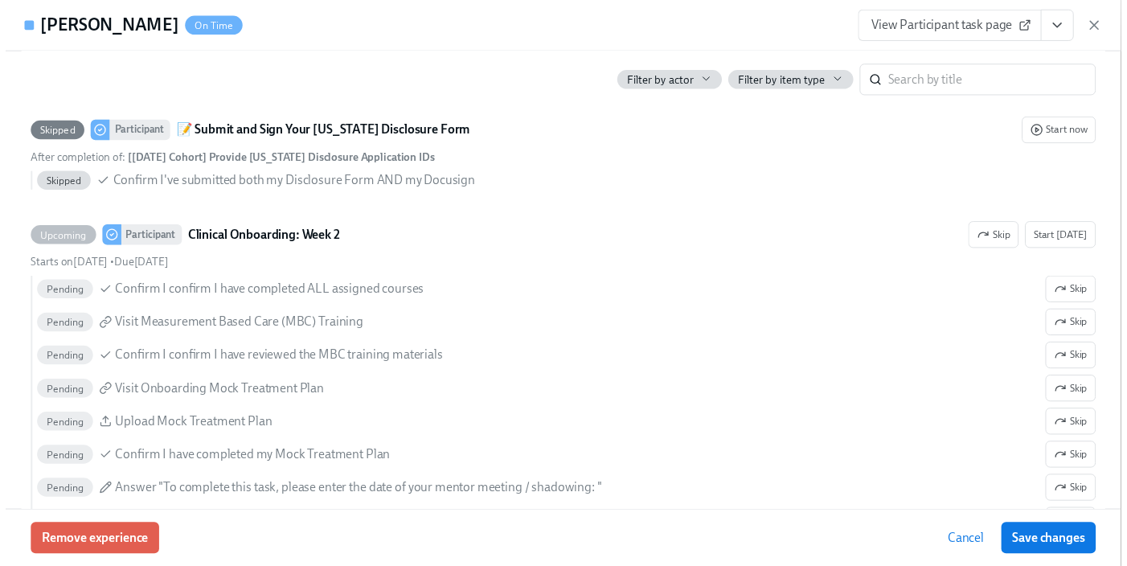
scroll to position [3048, 0]
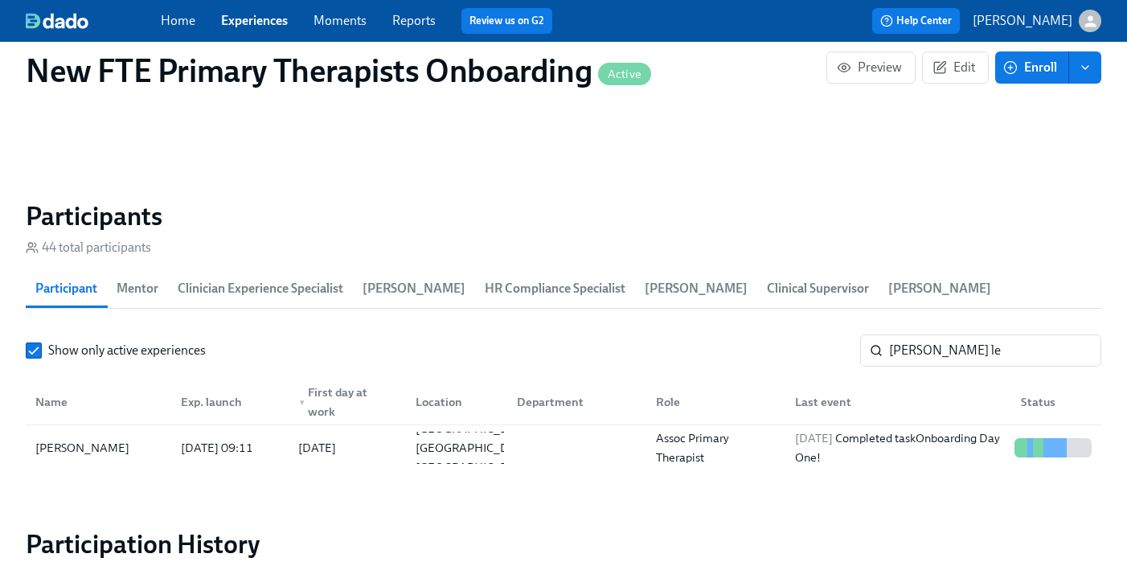
click at [257, 21] on link "Experiences" at bounding box center [254, 20] width 67 height 15
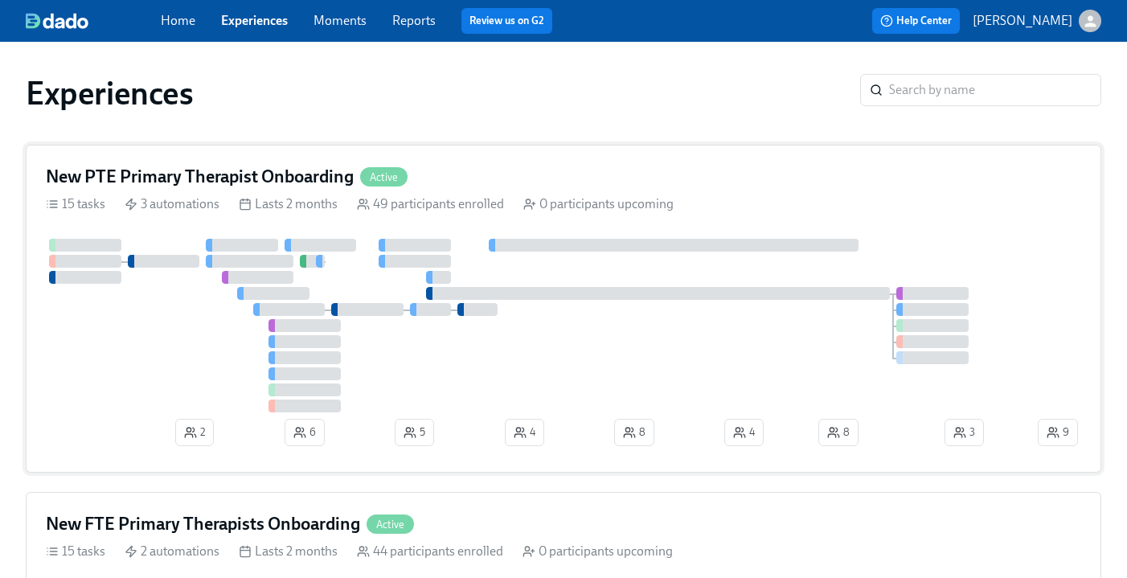
click at [364, 167] on div "New PTE Primary Therapist Onboarding Active" at bounding box center [227, 177] width 362 height 24
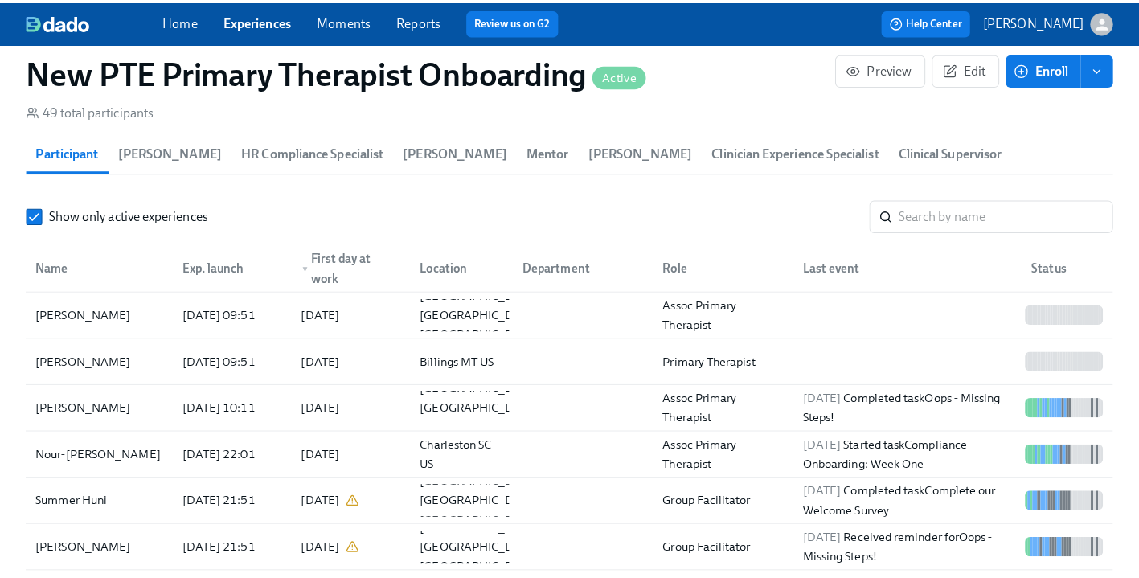
scroll to position [1508, 0]
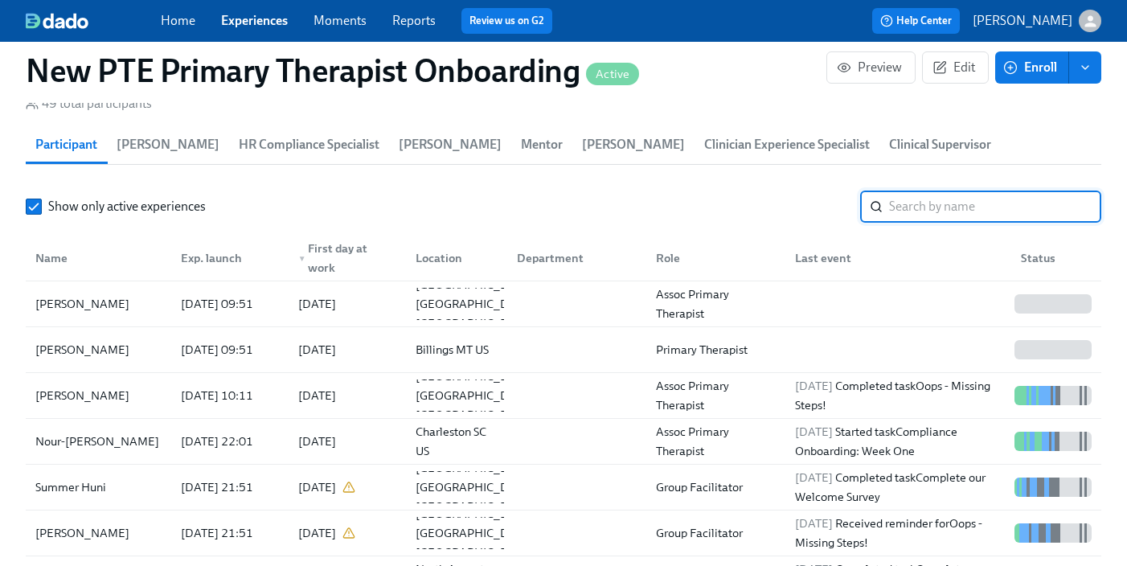
click at [970, 190] on input "search" at bounding box center [995, 206] width 212 height 32
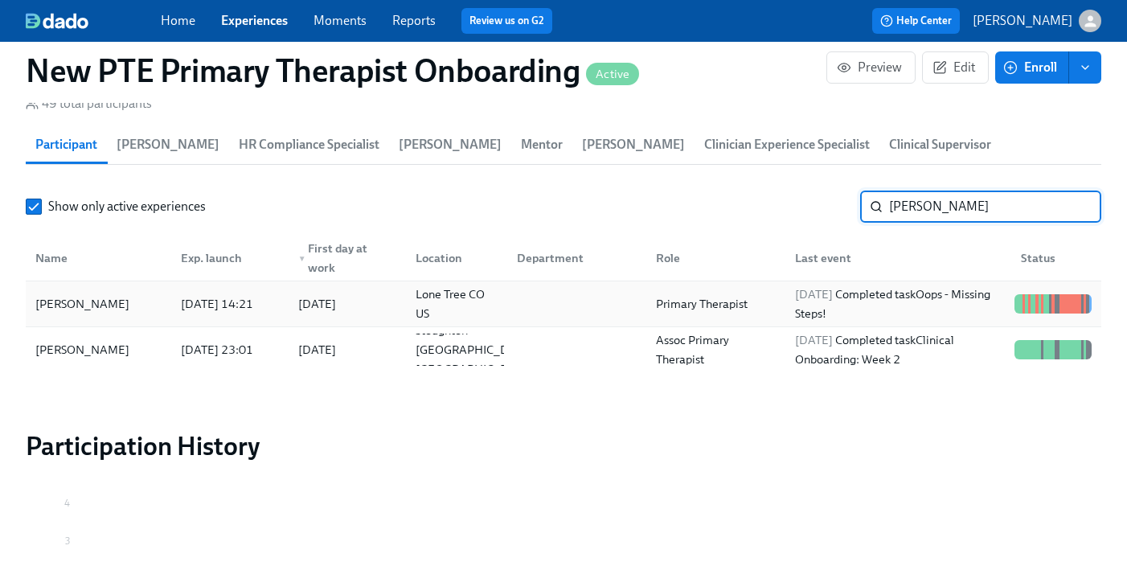
click at [103, 294] on div "[PERSON_NAME]" at bounding box center [82, 303] width 107 height 19
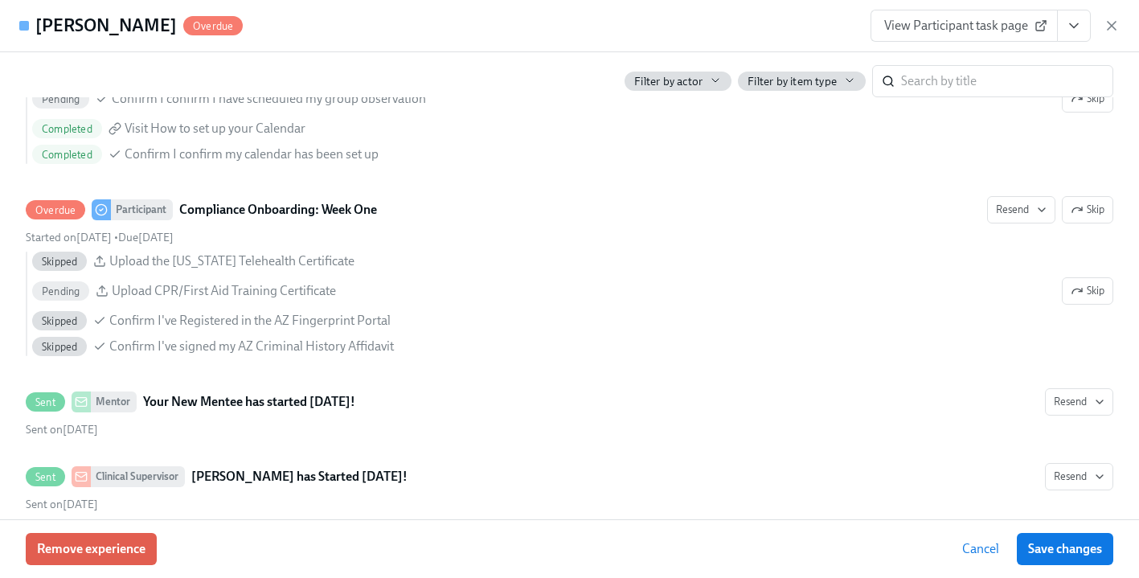
scroll to position [2260, 0]
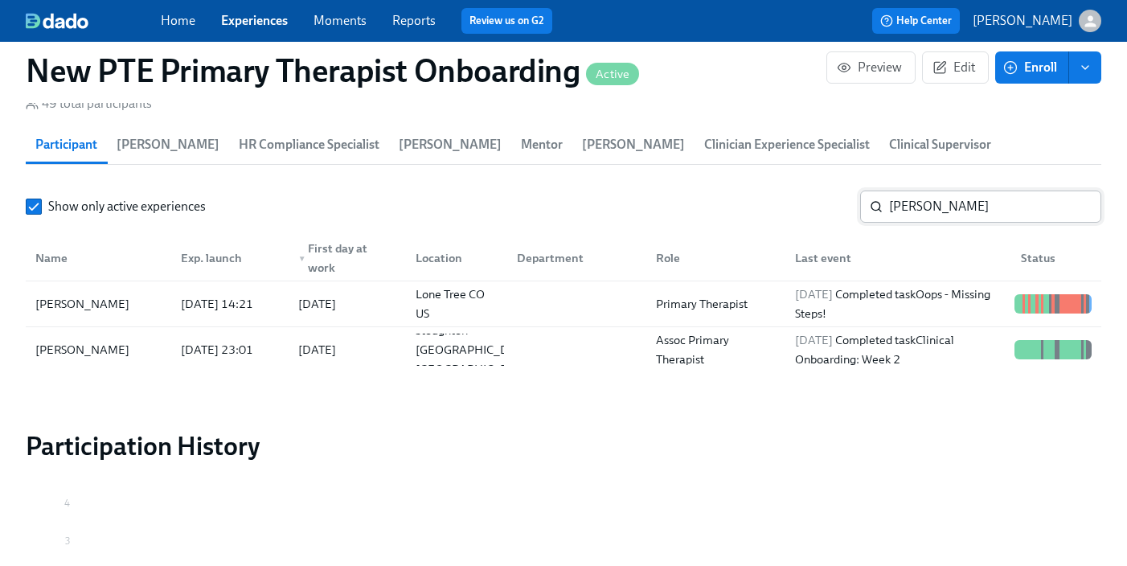
click at [962, 190] on input "[PERSON_NAME]" at bounding box center [995, 206] width 212 height 32
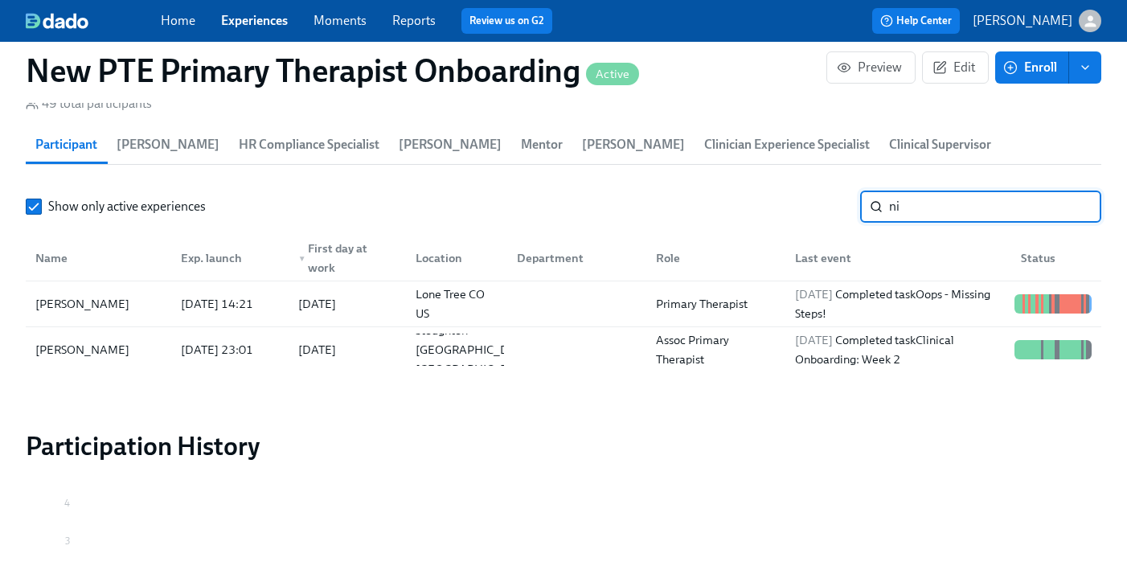
type input "n"
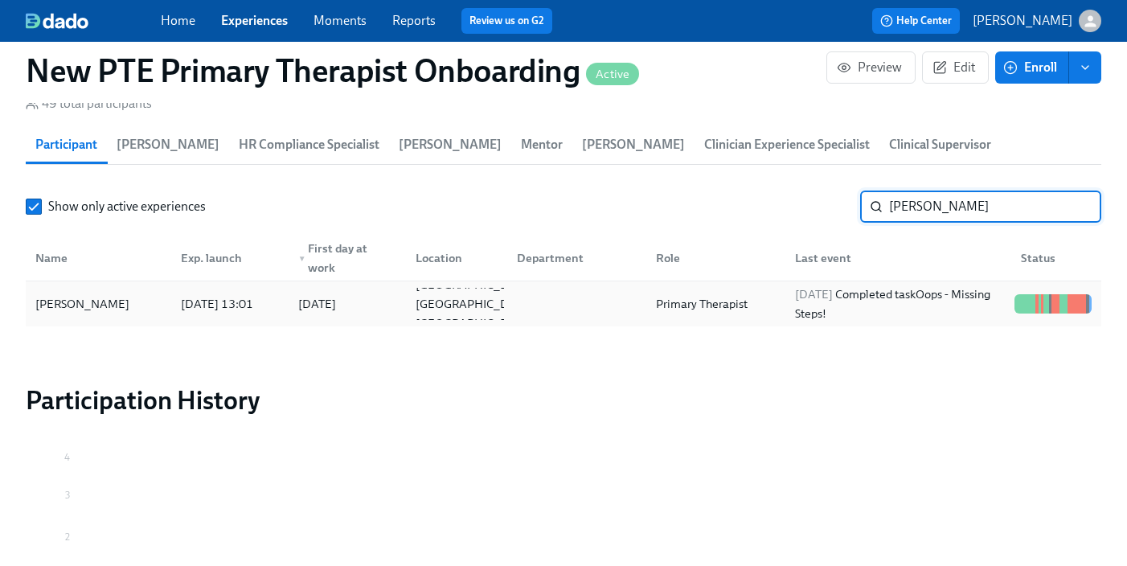
type input "[PERSON_NAME]"
click at [100, 294] on div "[PERSON_NAME]" at bounding box center [82, 303] width 107 height 19
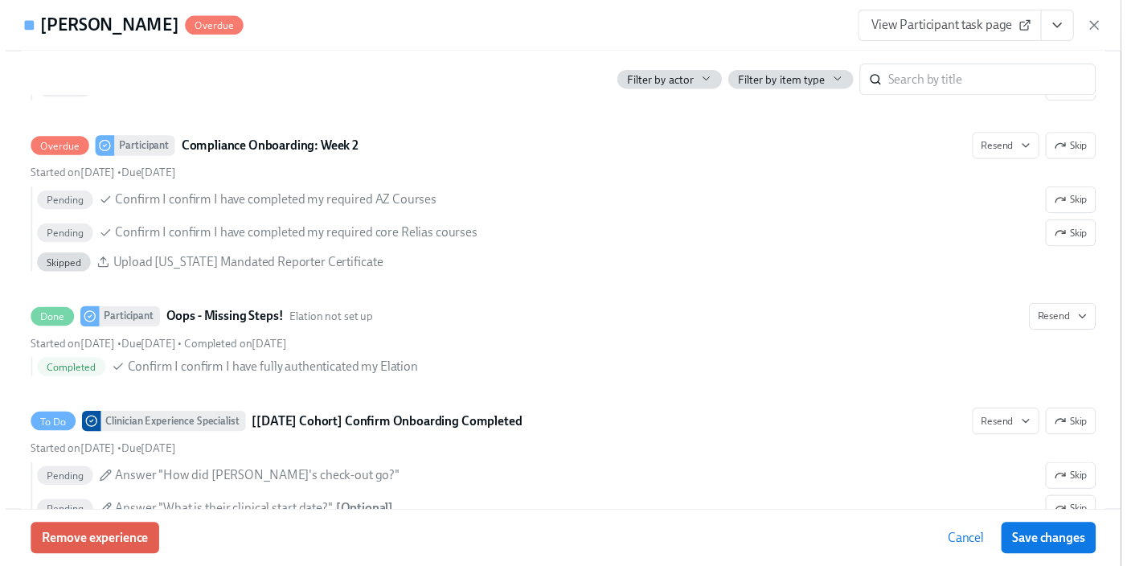
scroll to position [3168, 0]
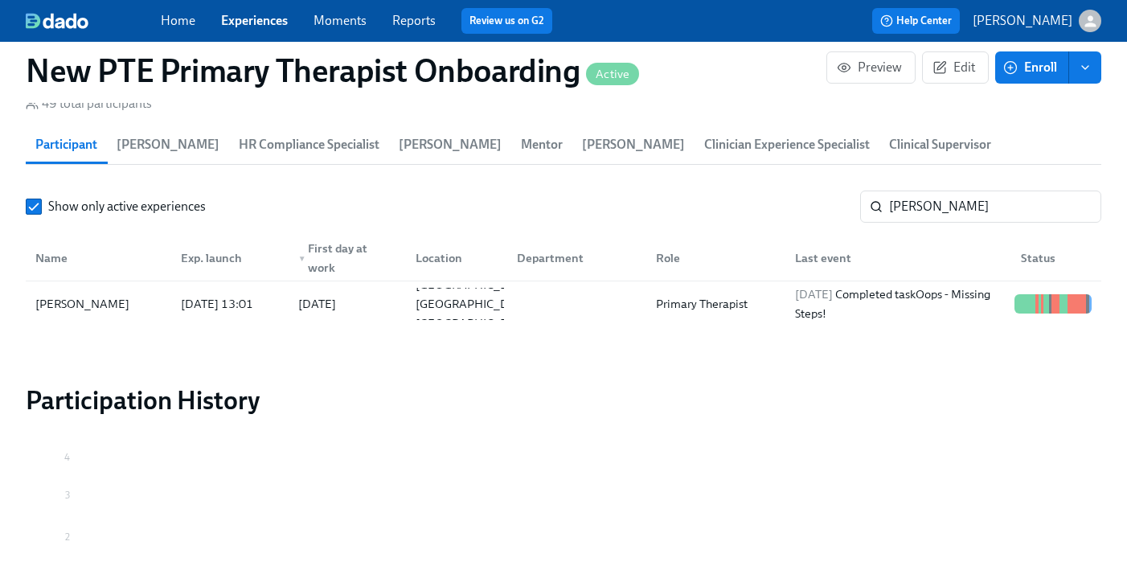
click at [243, 14] on link "Experiences" at bounding box center [254, 20] width 67 height 15
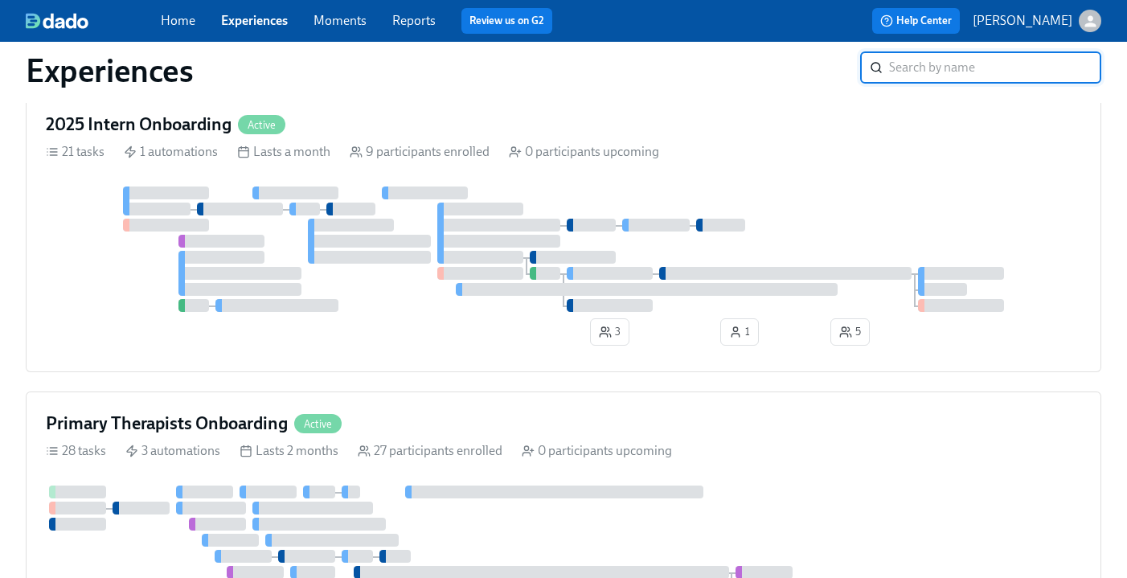
scroll to position [1011, 0]
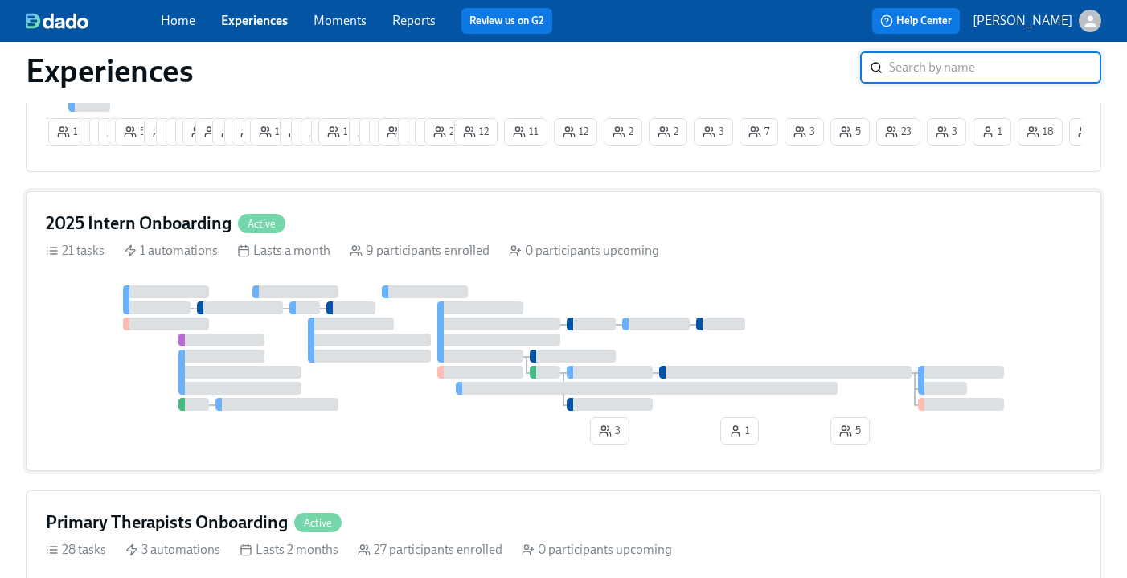
click at [478, 232] on div "2025 Intern Onboarding Active" at bounding box center [563, 223] width 1035 height 24
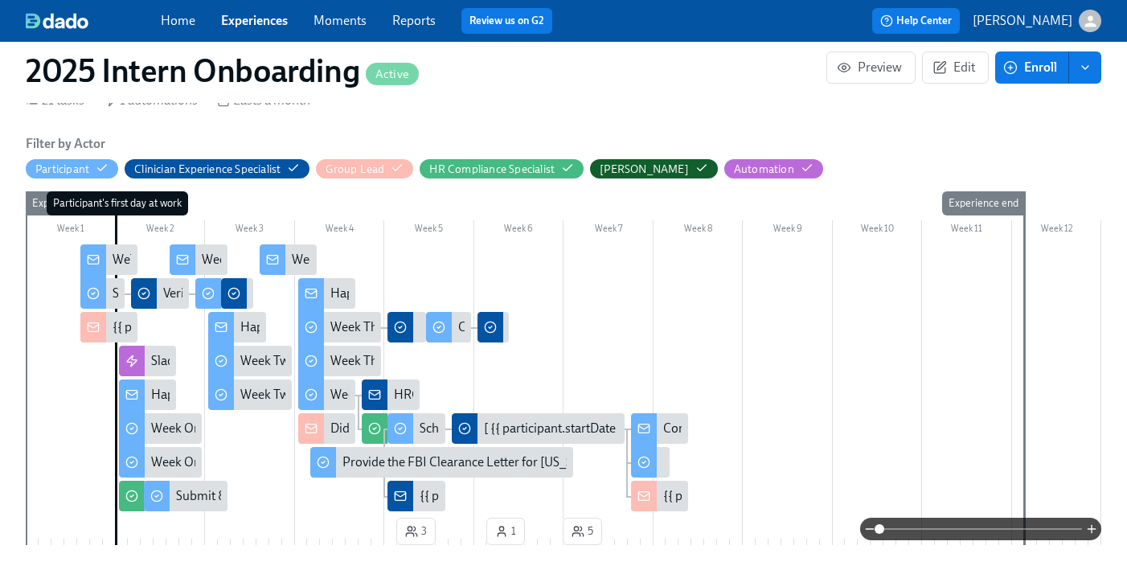
scroll to position [329, 0]
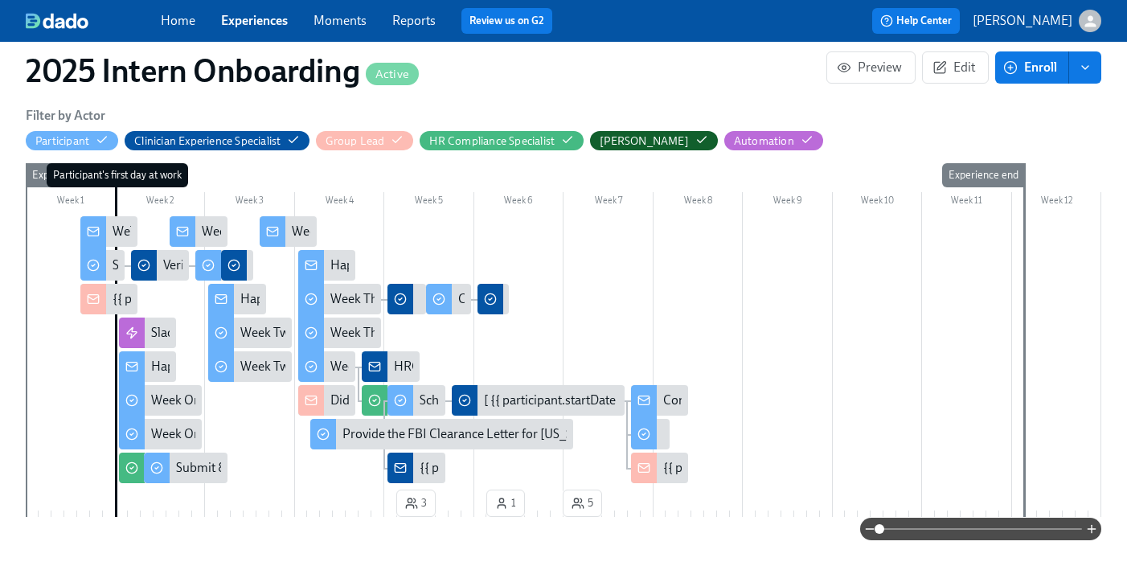
click at [248, 23] on link "Experiences" at bounding box center [254, 20] width 67 height 15
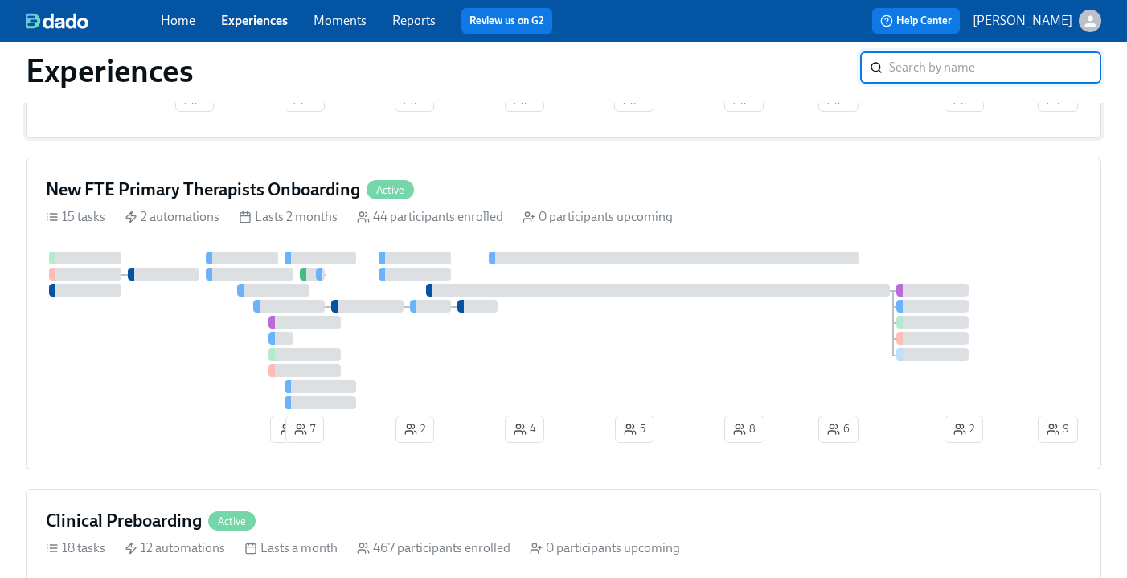
scroll to position [338, 0]
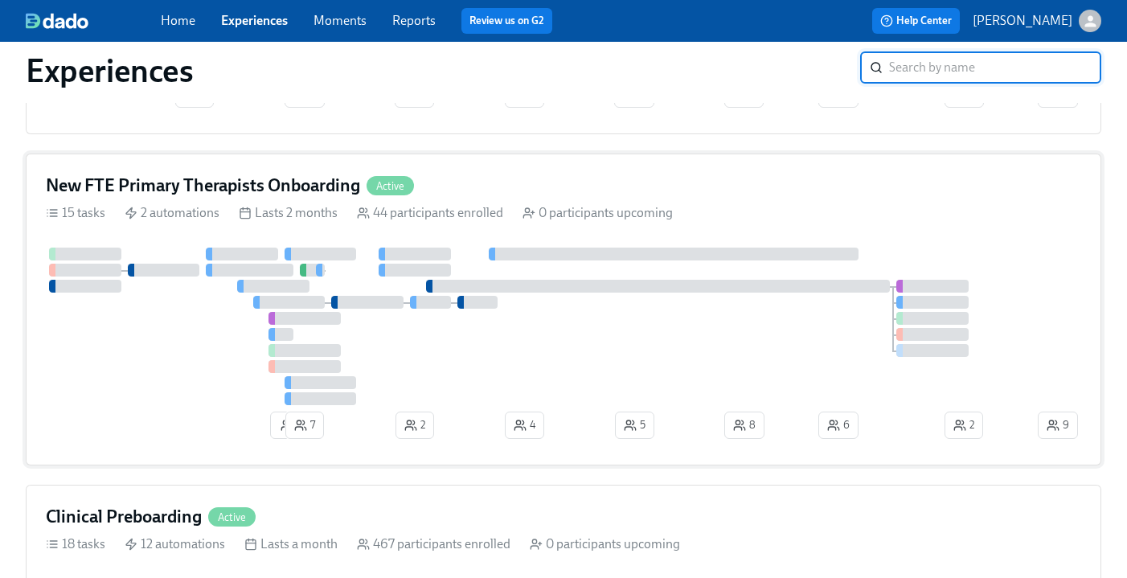
click at [447, 174] on div "New FTE Primary Therapists Onboarding Active" at bounding box center [563, 186] width 1035 height 24
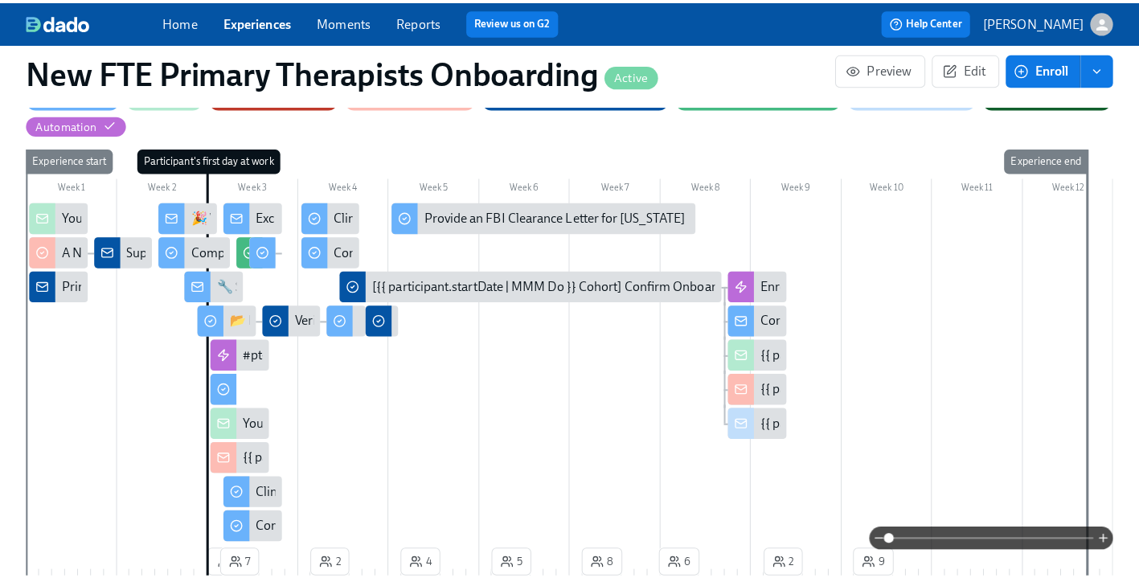
scroll to position [392, 0]
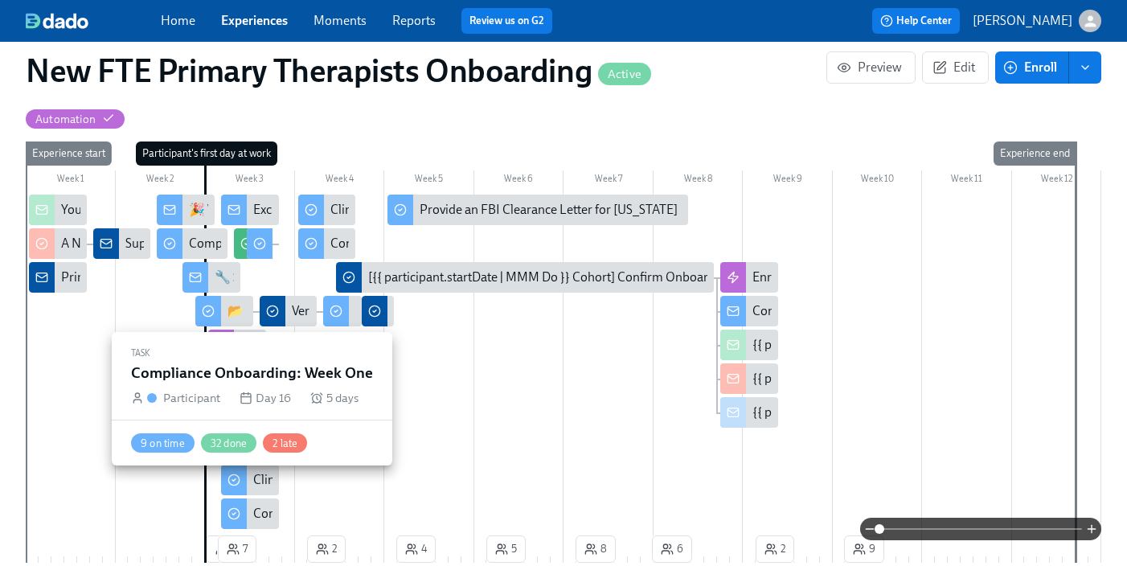
click at [251, 498] on div "Compliance Onboarding: Week One" at bounding box center [250, 513] width 58 height 31
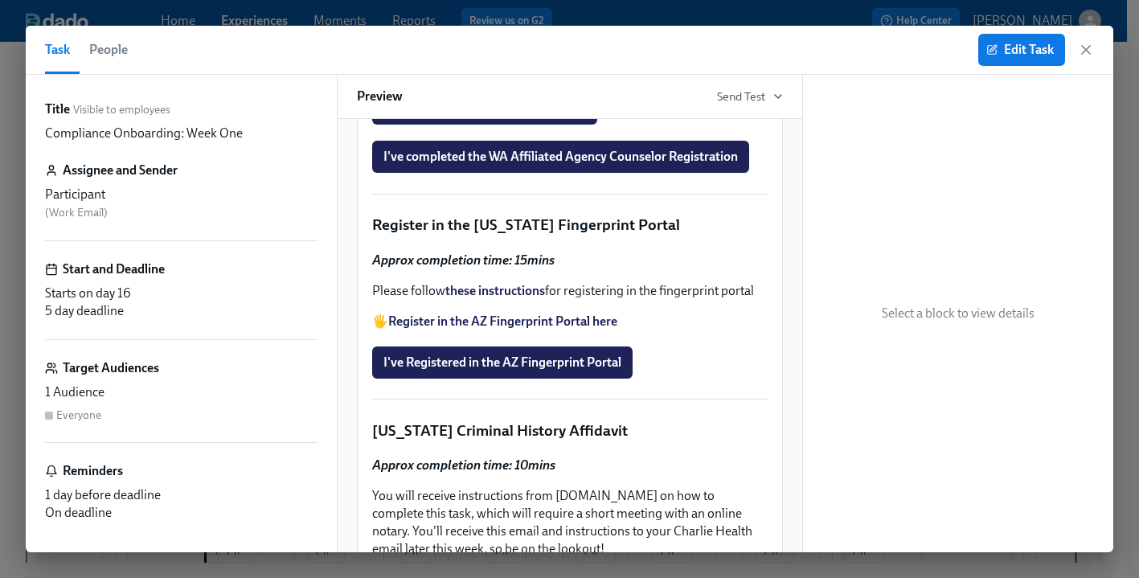
scroll to position [1929, 0]
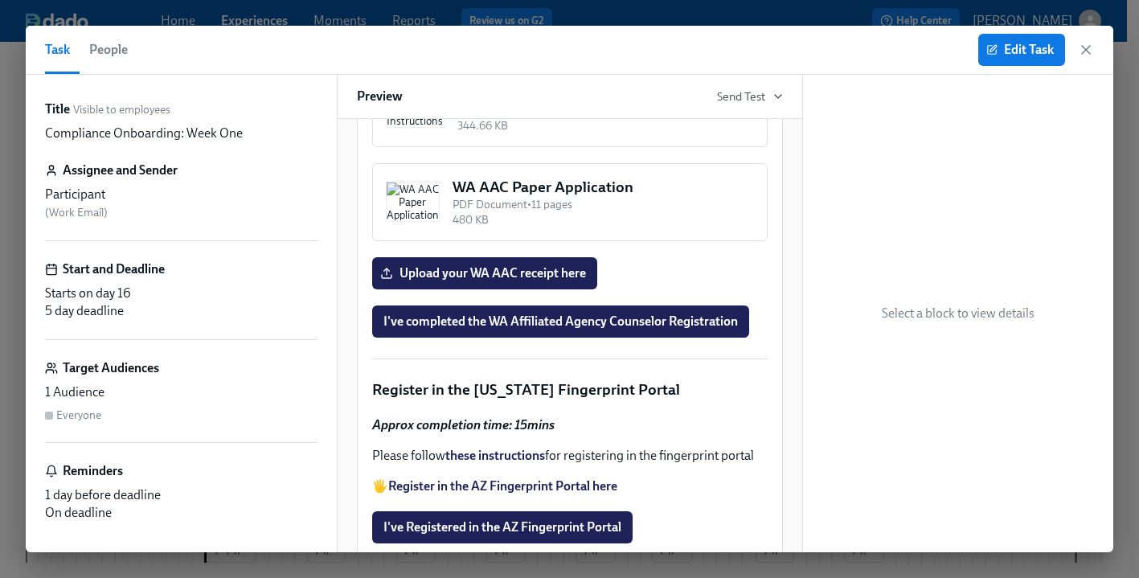
click at [849, 105] on button "Back" at bounding box center [841, 106] width 39 height 13
click at [970, 56] on span "Edit Task" at bounding box center [1021, 50] width 64 height 16
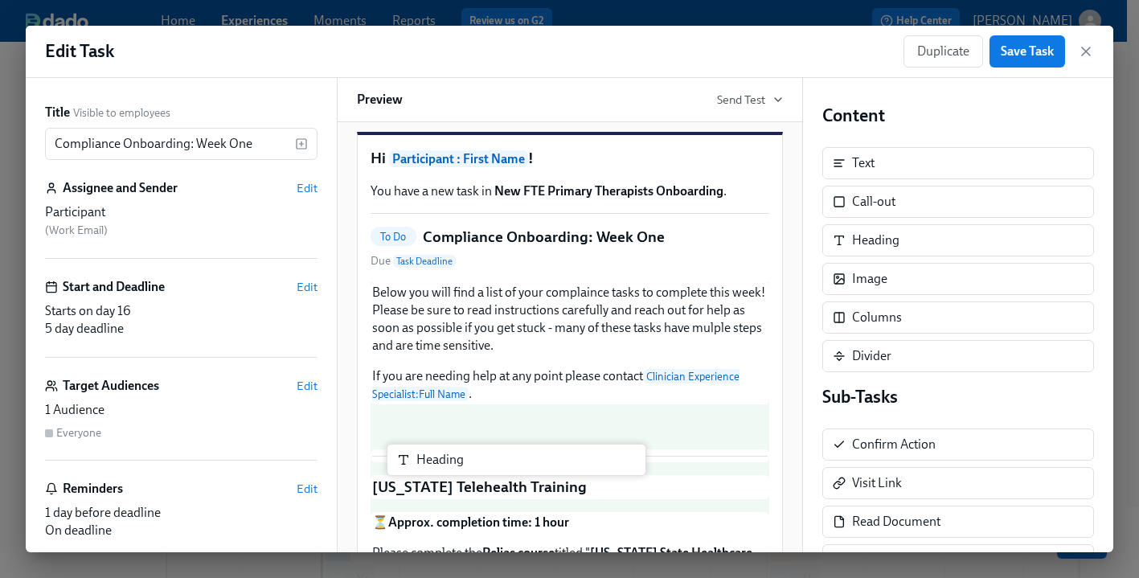
scroll to position [26, 0]
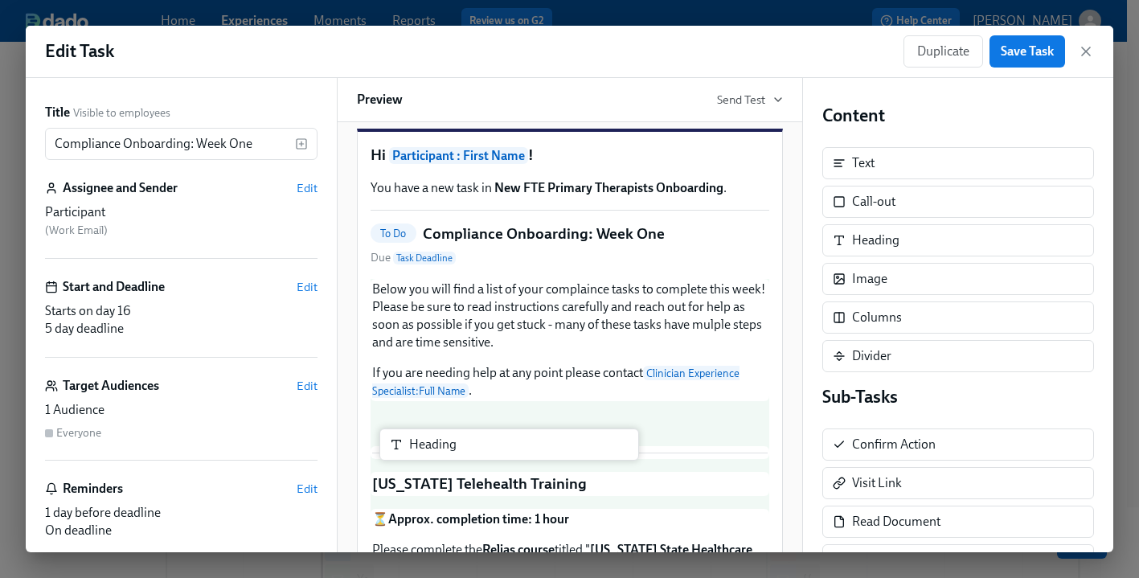
drag, startPoint x: 912, startPoint y: 240, endPoint x: 462, endPoint y: 448, distance: 495.8
click at [462, 448] on div "Title Visible to employees Compliance Onboarding: Week One ​ Assignee and Sende…" at bounding box center [569, 315] width 1087 height 474
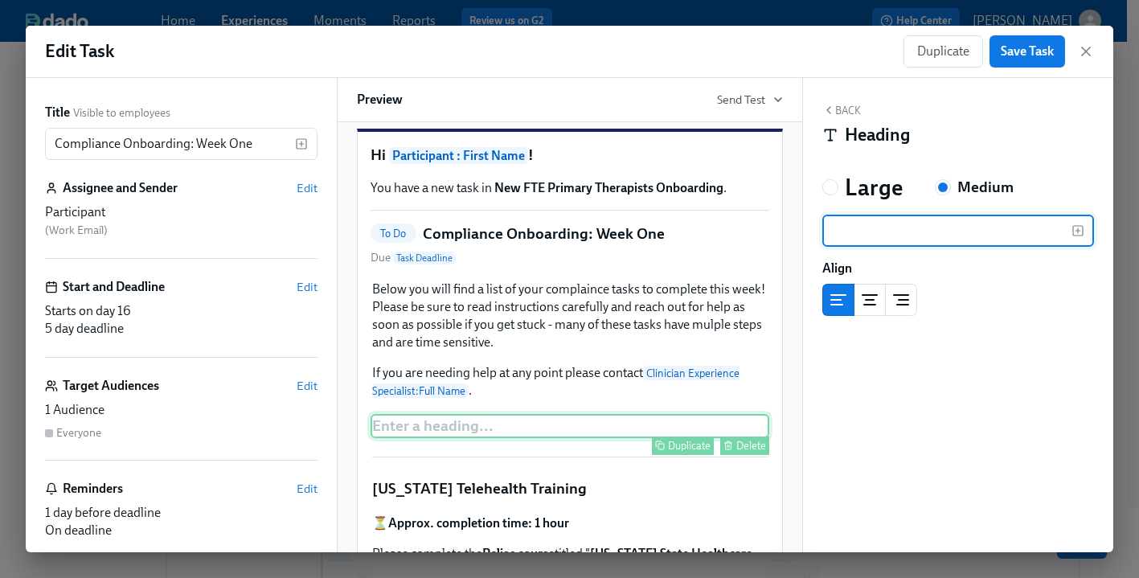
click at [736, 452] on div "Delete" at bounding box center [751, 446] width 30 height 12
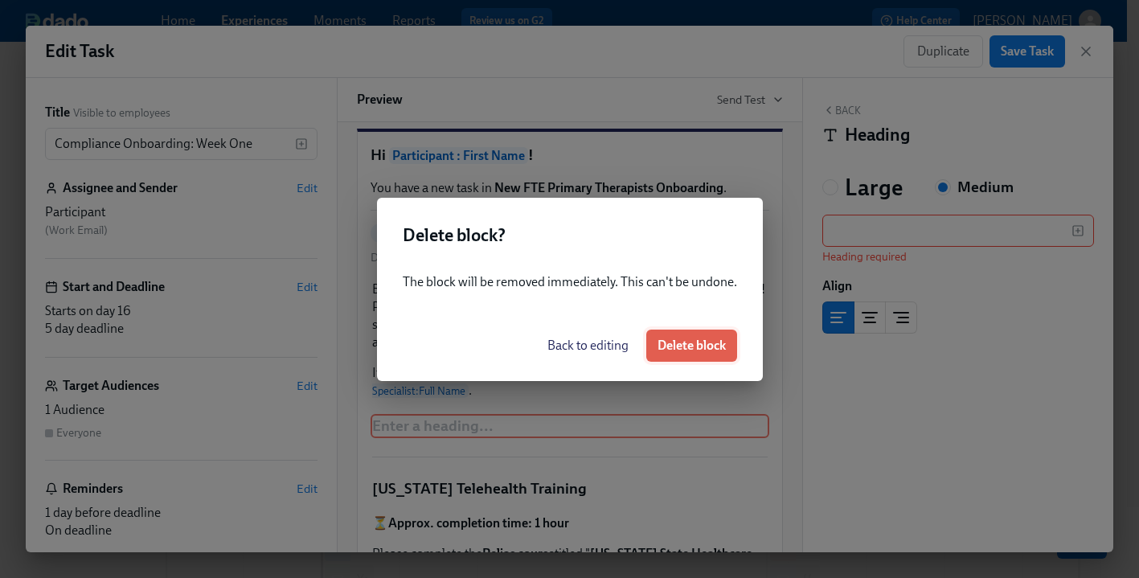
click at [704, 341] on span "Delete block" at bounding box center [691, 346] width 68 height 16
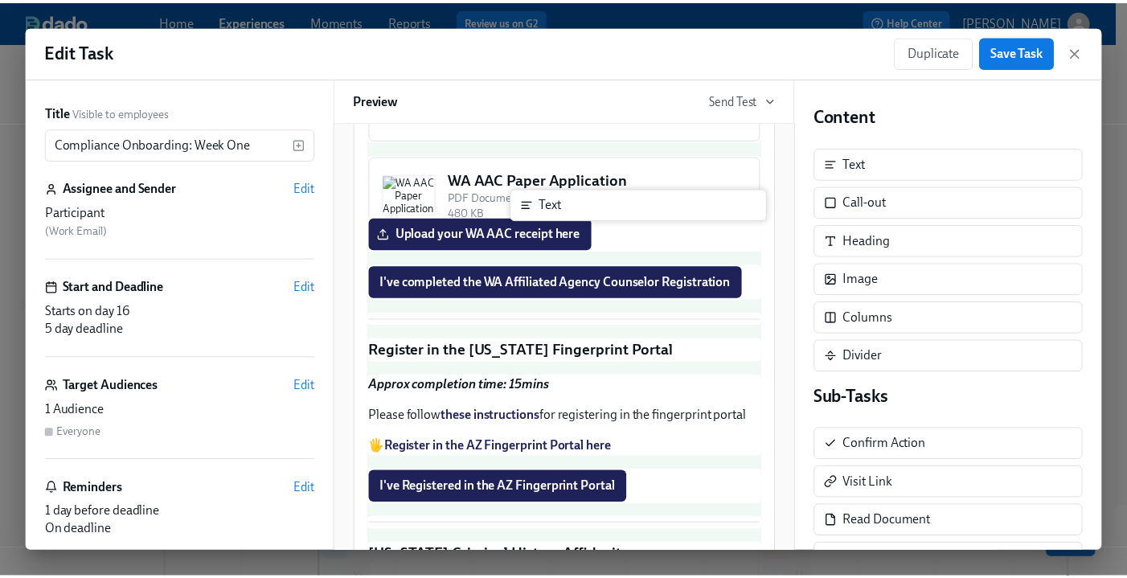
scroll to position [1970, 0]
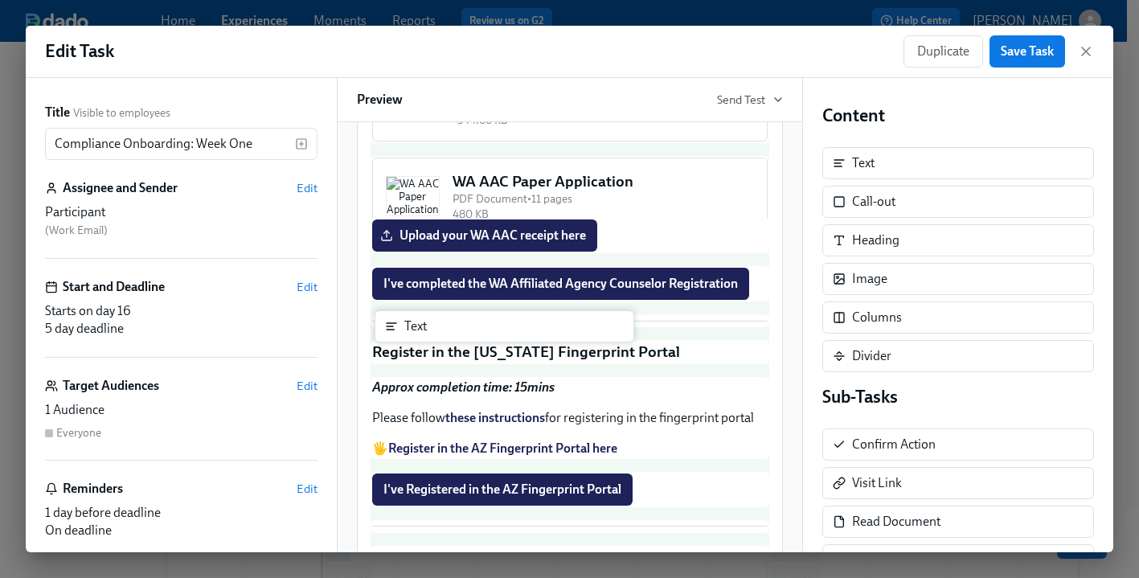
drag, startPoint x: 906, startPoint y: 170, endPoint x: 450, endPoint y: 335, distance: 484.5
click at [450, 335] on div "Title Visible to employees Compliance Onboarding: Week One ​ Assignee and Sende…" at bounding box center [569, 315] width 1087 height 474
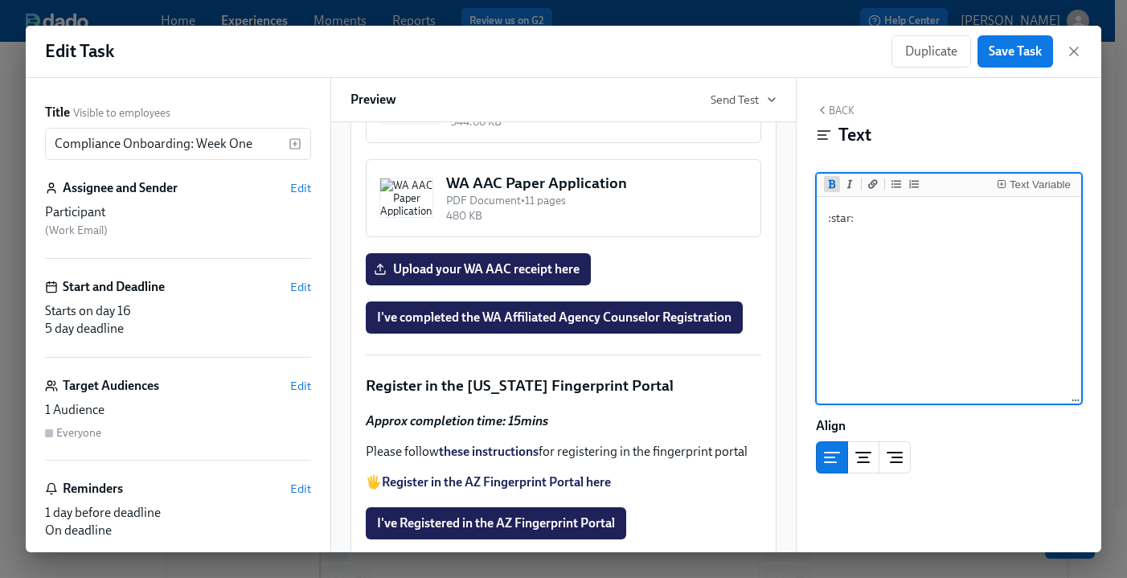
click at [831, 179] on icon "Add bold text" at bounding box center [832, 184] width 10 height 10
click at [967, 223] on textarea ":star: **Helpful Tip**" at bounding box center [949, 301] width 258 height 202
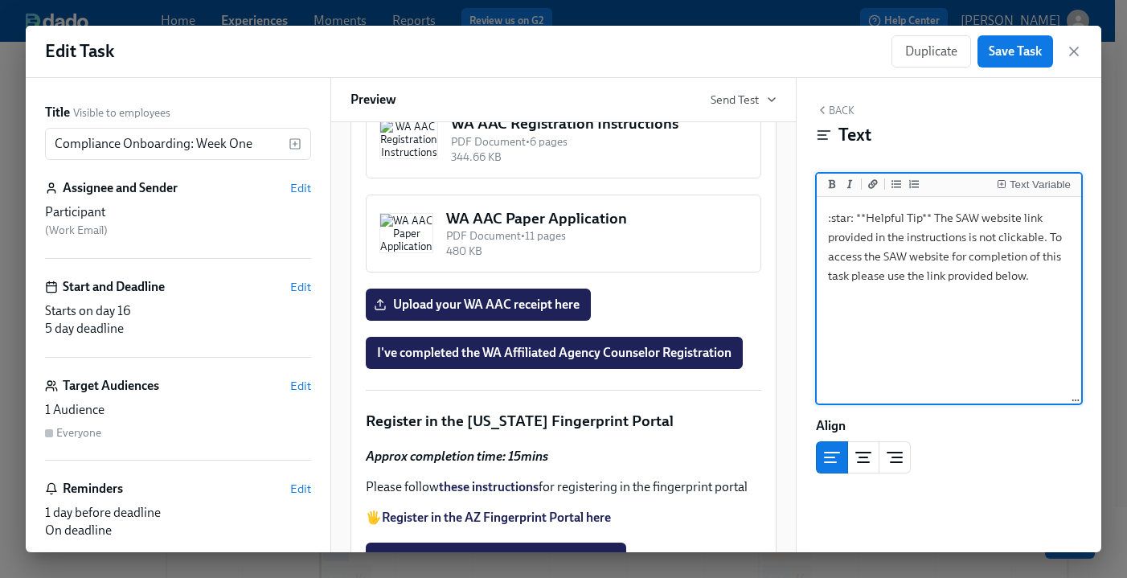
type textarea ":star: **Helpful Tip** The SAW website link provided in the instructions is not…"
click at [846, 108] on button "Back" at bounding box center [835, 110] width 39 height 13
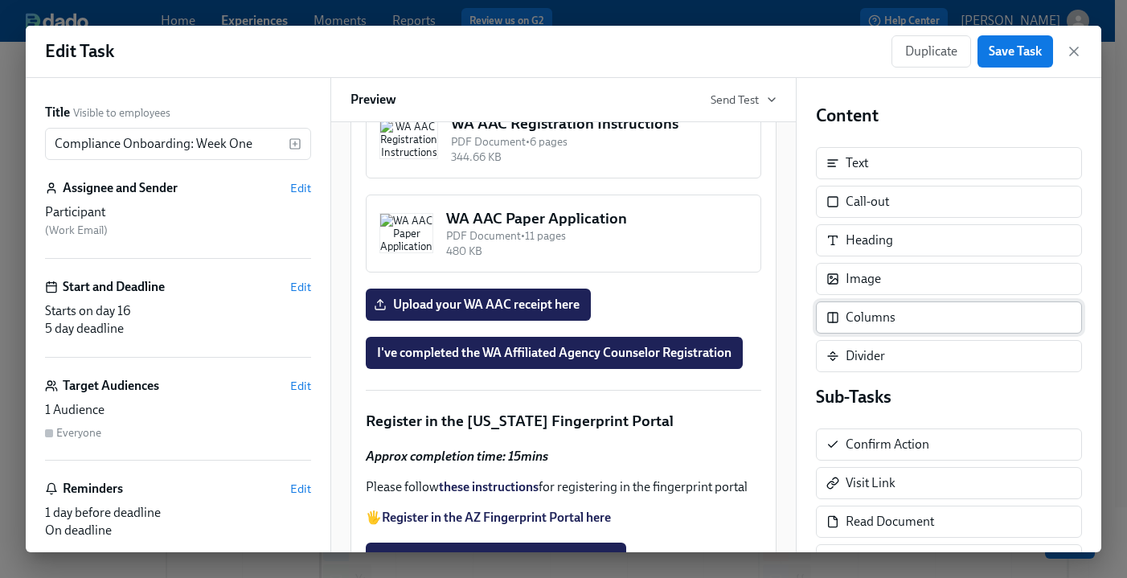
scroll to position [189, 0]
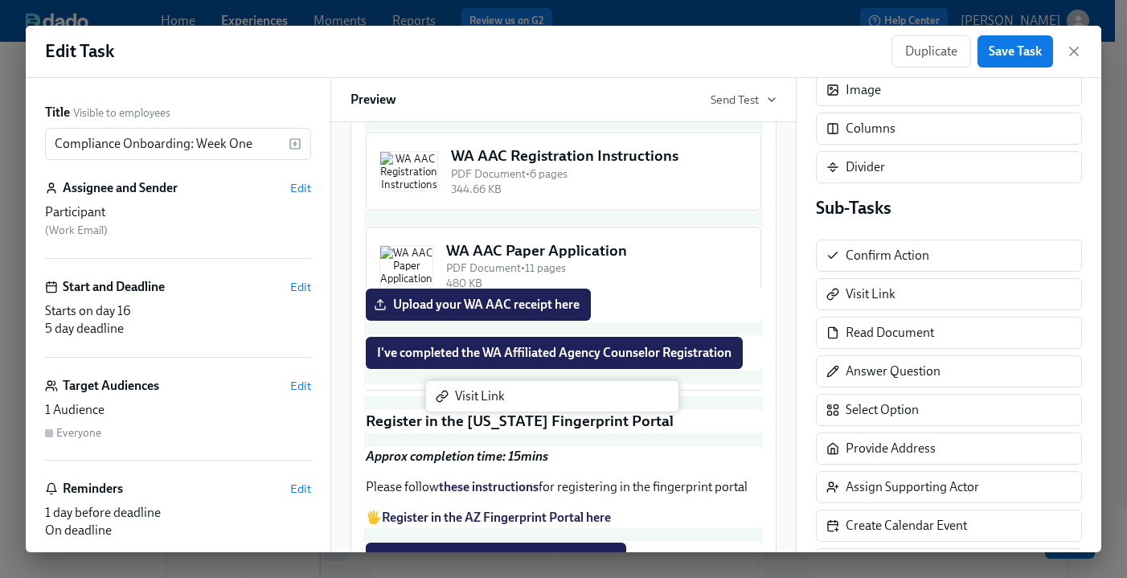
drag, startPoint x: 908, startPoint y: 301, endPoint x: 506, endPoint y: 401, distance: 414.0
click at [506, 401] on div "Title Visible to employees Compliance Onboarding: Week One ​ Assignee and Sende…" at bounding box center [563, 315] width 1075 height 474
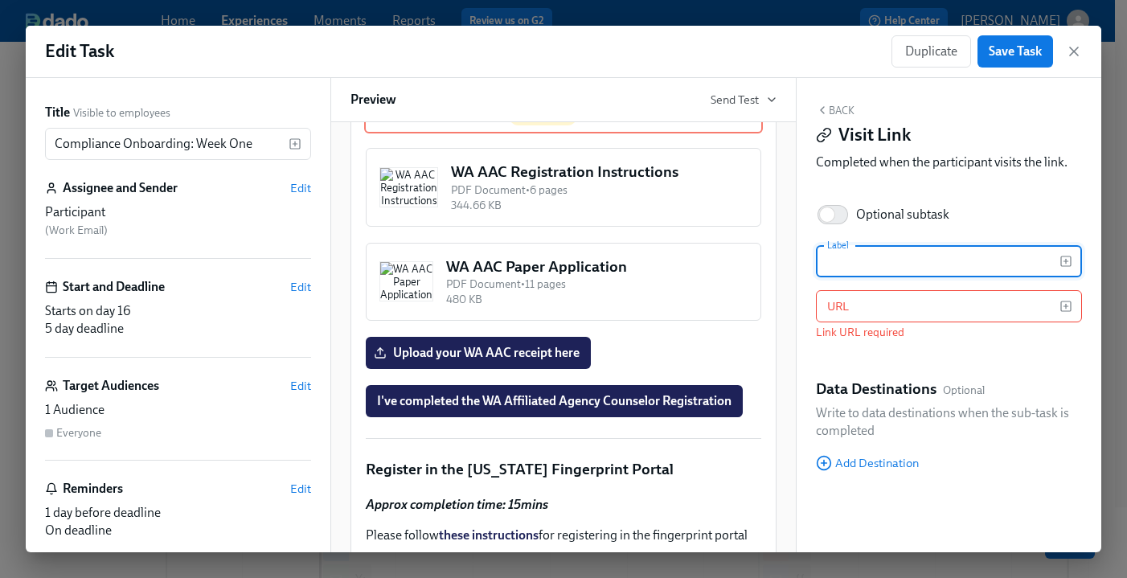
click at [899, 260] on input "text" at bounding box center [937, 261] width 243 height 32
type input "S"
type input "Secure Access [US_STATE] (SAW)"
click at [900, 311] on input "text" at bounding box center [937, 306] width 243 height 32
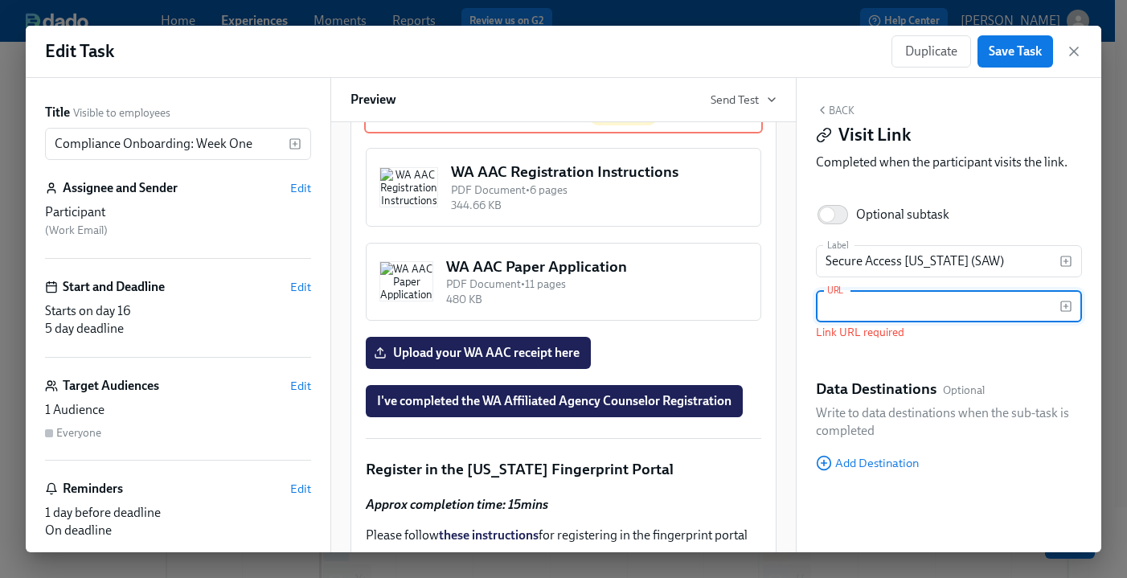
paste input "[URL][DOMAIN_NAME][DOMAIN_NAME]"
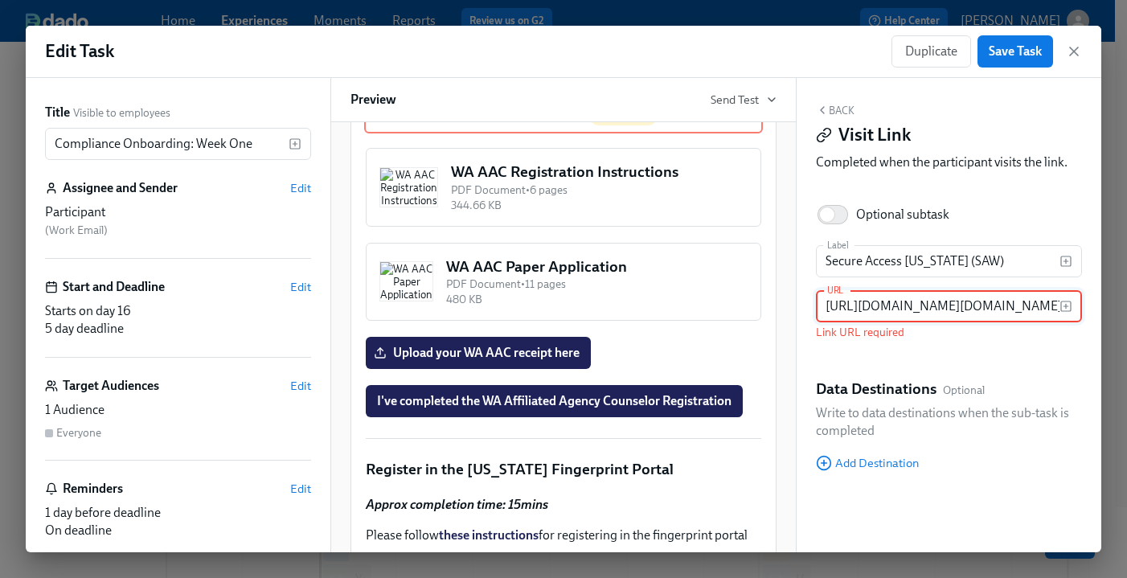
scroll to position [0, 55]
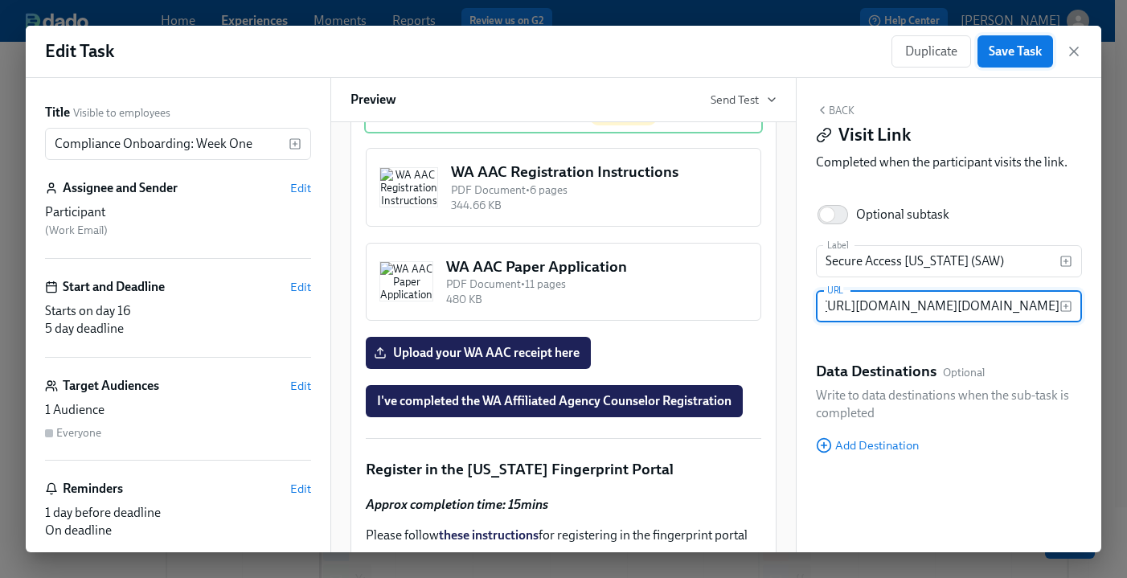
type input "[URL][DOMAIN_NAME][DOMAIN_NAME]"
click at [970, 57] on span "Save Task" at bounding box center [1014, 51] width 53 height 16
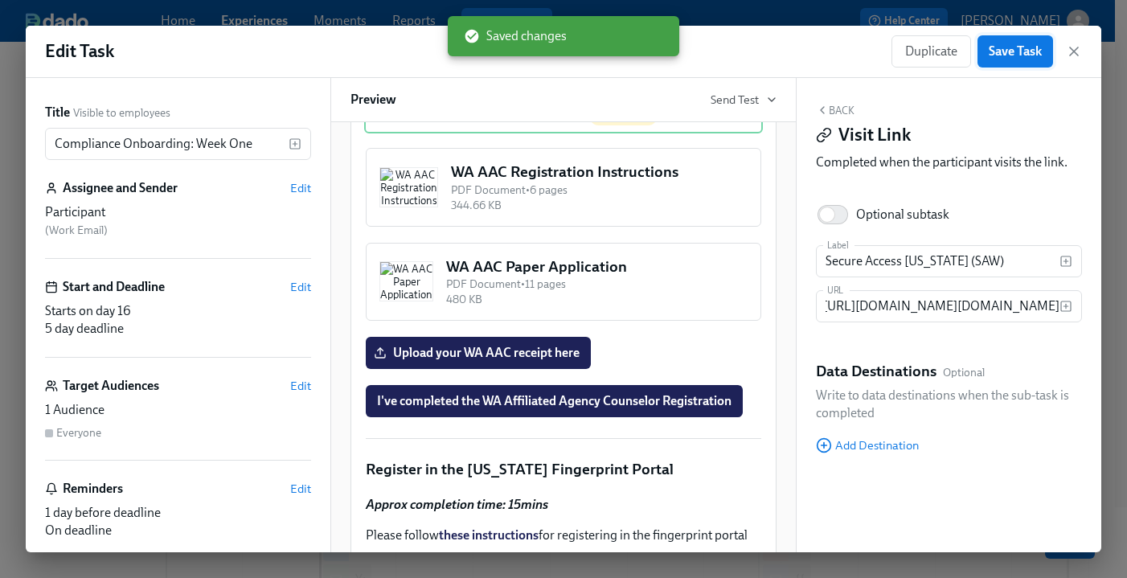
scroll to position [0, 0]
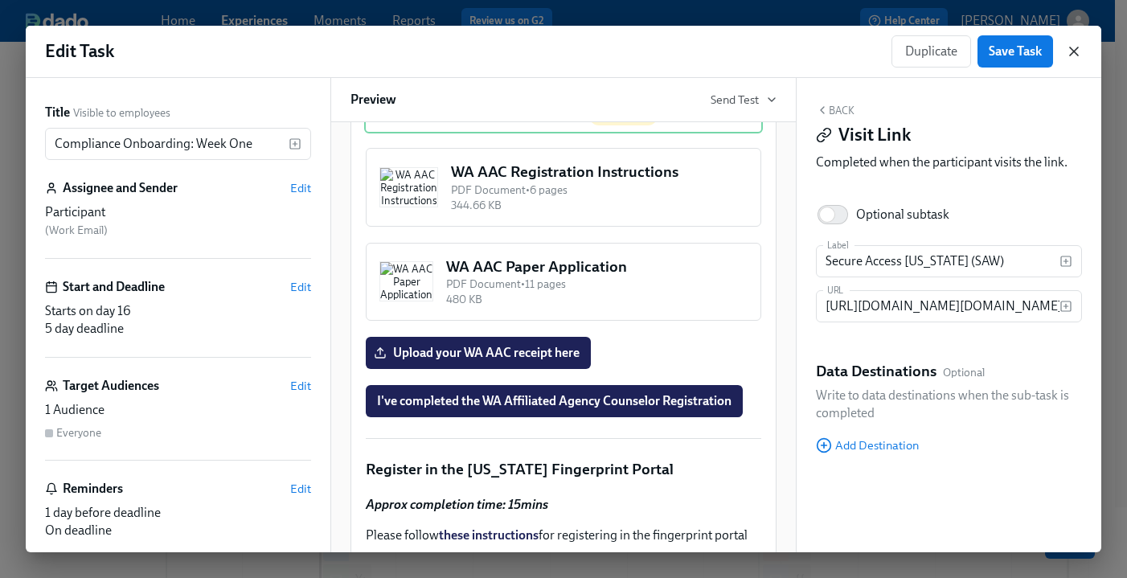
click at [970, 50] on icon "button" at bounding box center [1074, 51] width 8 height 8
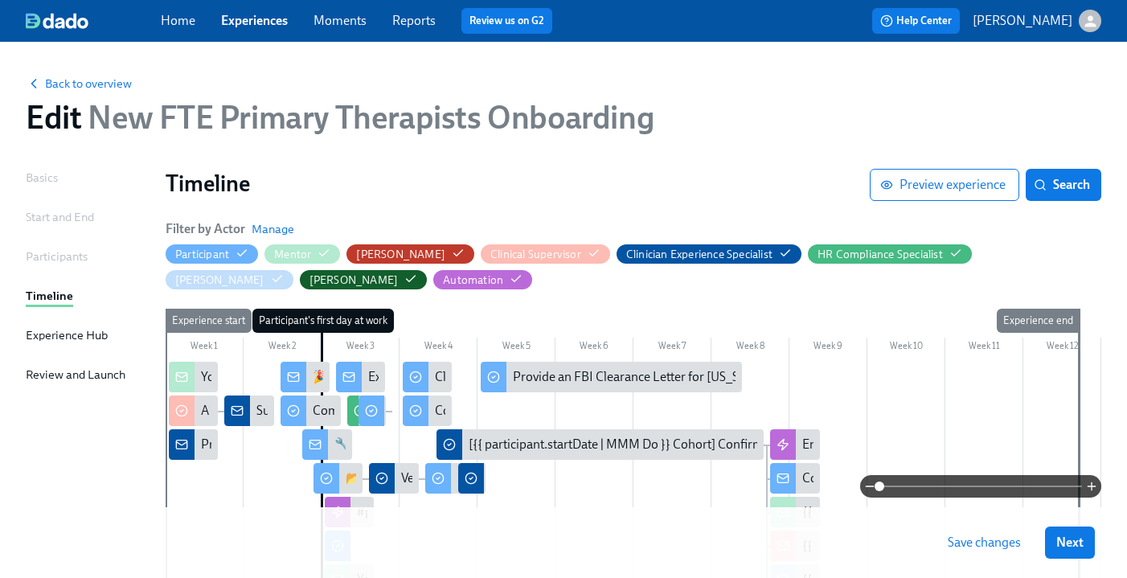
click at [970, 550] on button "Save changes" at bounding box center [984, 542] width 96 height 32
click at [970, 545] on button "Next" at bounding box center [1070, 542] width 50 height 32
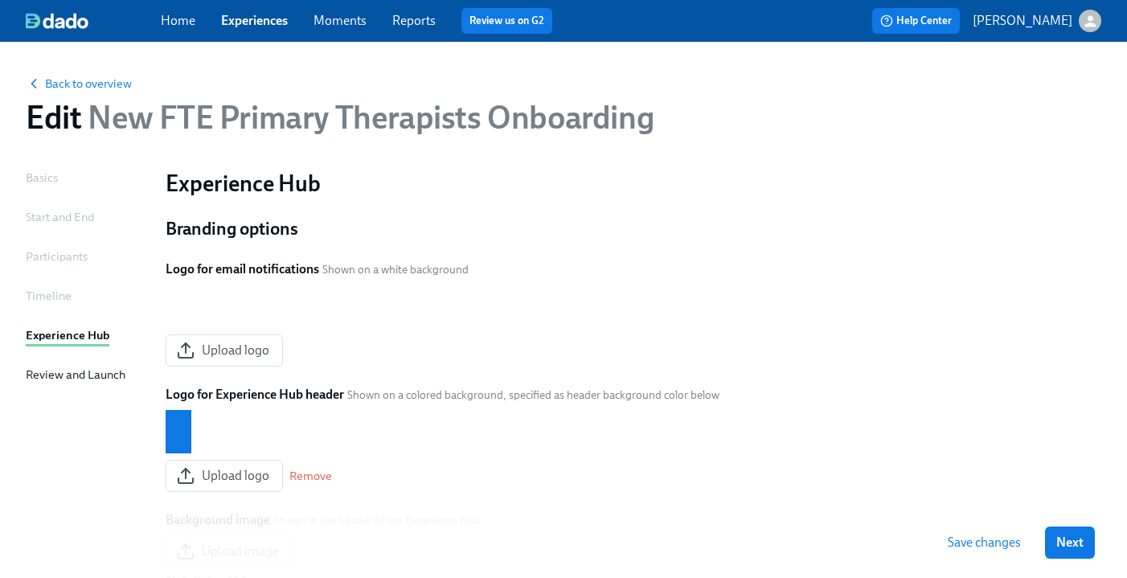
click at [970, 545] on button "Next" at bounding box center [1070, 542] width 50 height 32
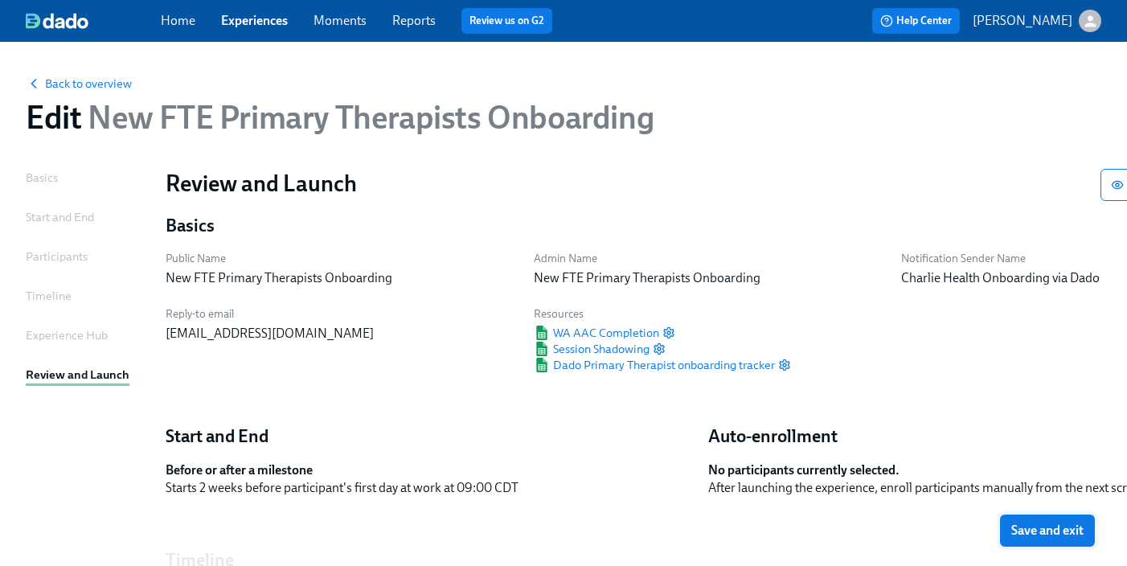
click at [970, 537] on span "Save and exit" at bounding box center [1047, 530] width 72 height 16
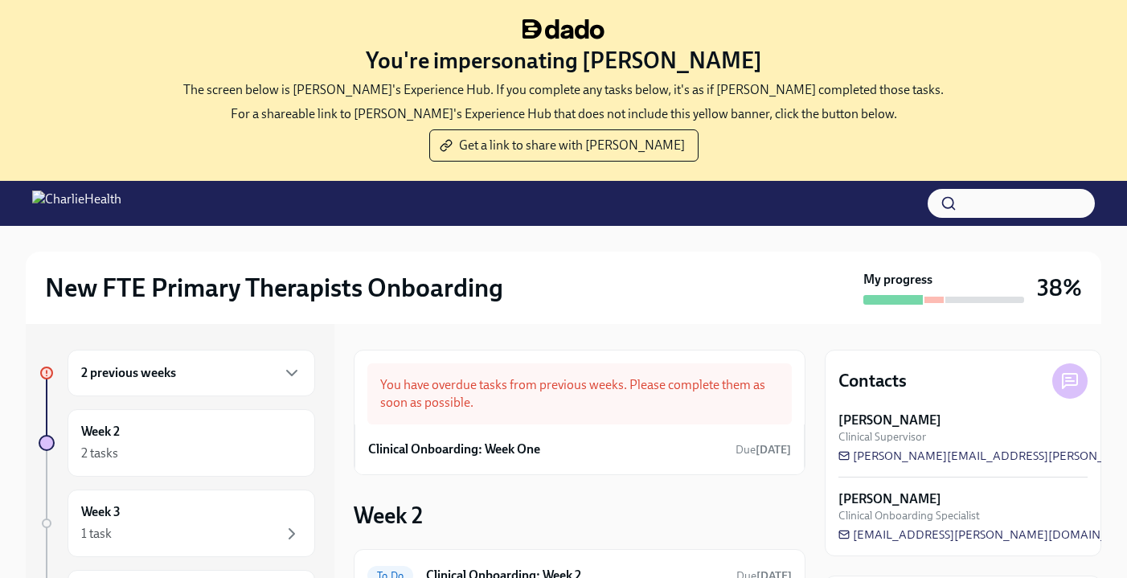
scroll to position [31, 0]
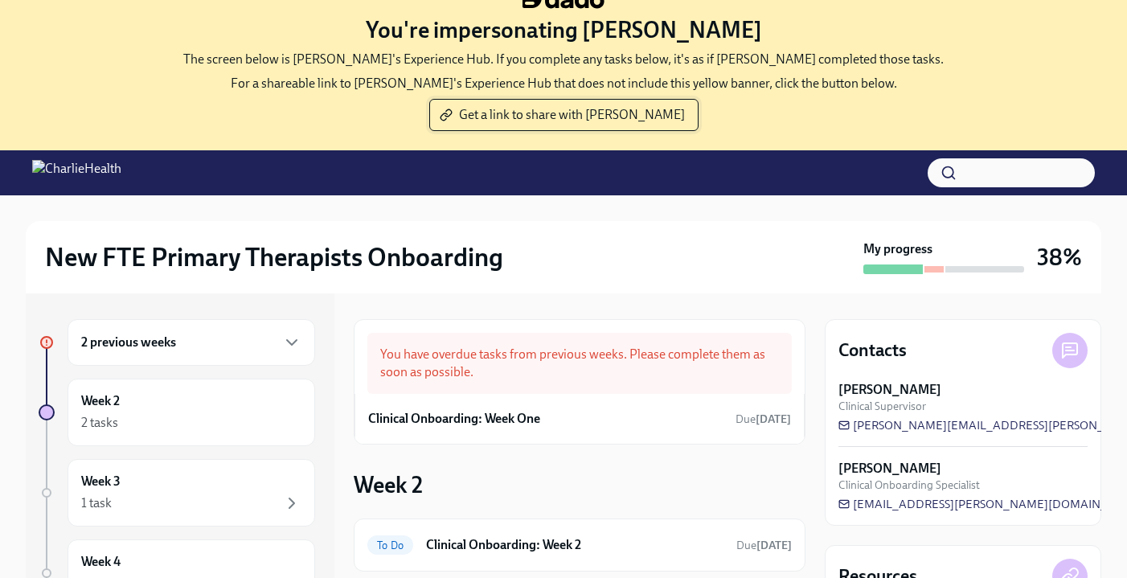
click at [608, 117] on span "Get a link to share with Charmaine" at bounding box center [564, 115] width 242 height 16
